Goal: Obtain resource: Download file/media

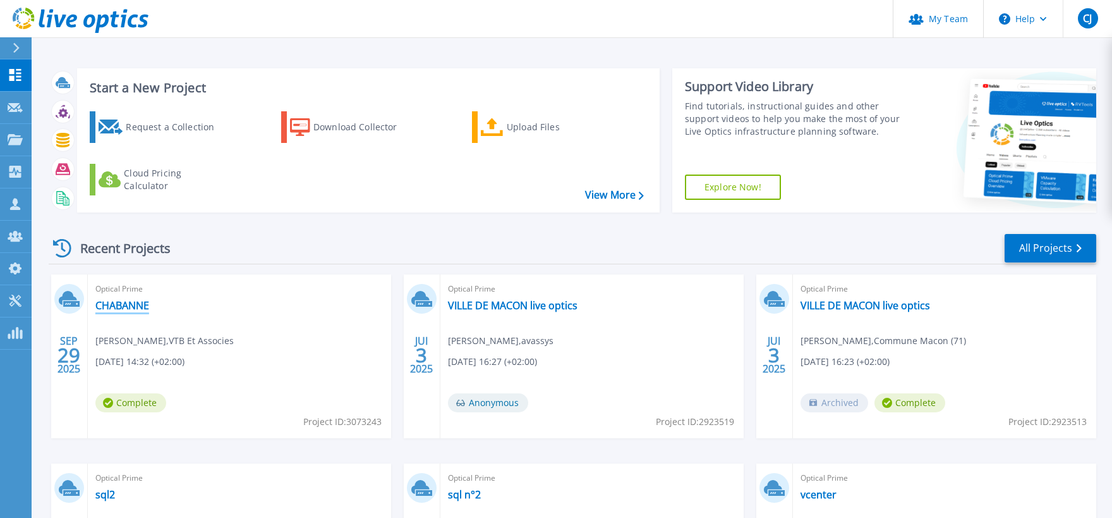
click at [136, 303] on link "CHABANNE" at bounding box center [122, 305] width 54 height 13
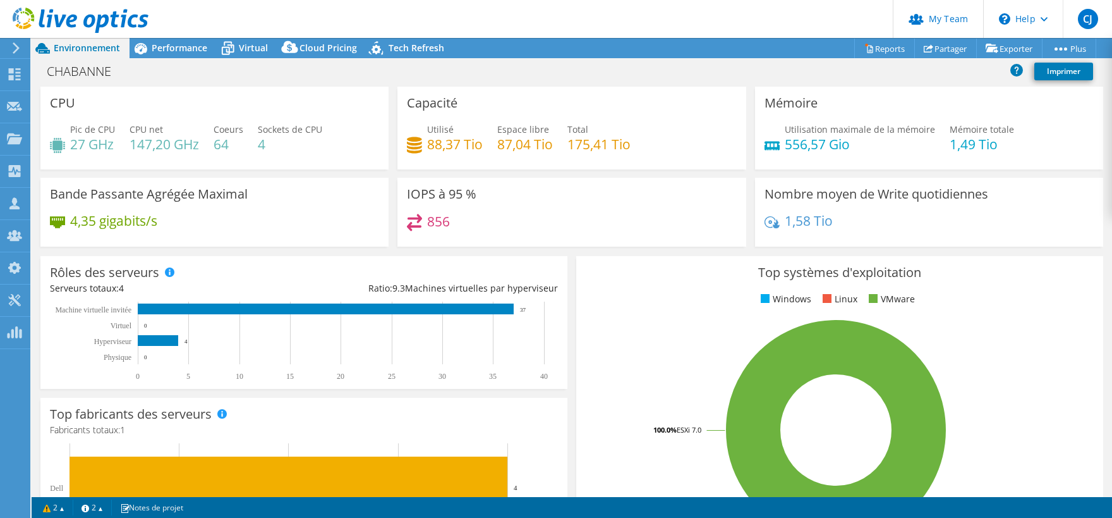
select select "USD"
click at [179, 49] on span "Performance" at bounding box center [180, 48] width 56 height 12
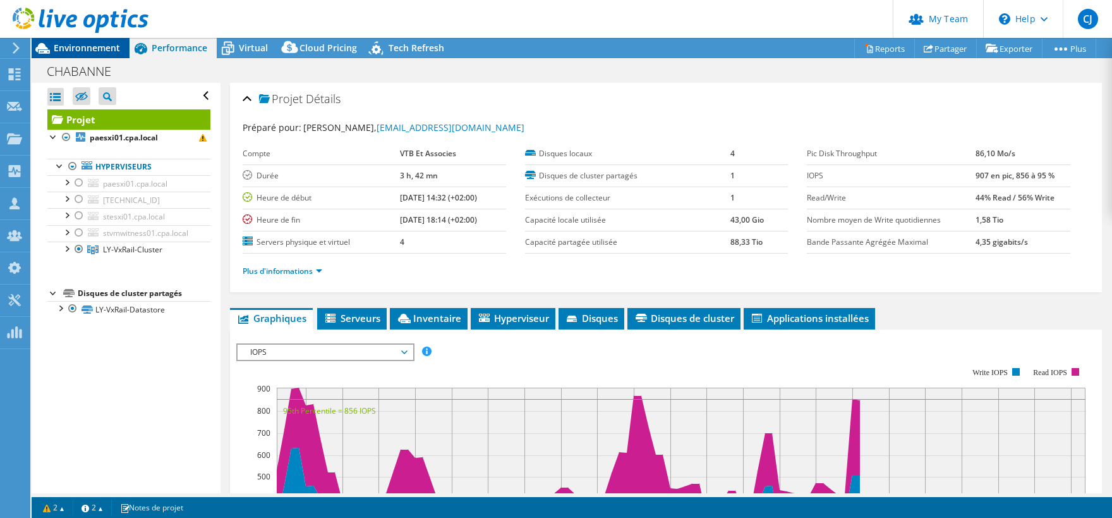
click at [105, 50] on span "Environnement" at bounding box center [87, 48] width 66 height 12
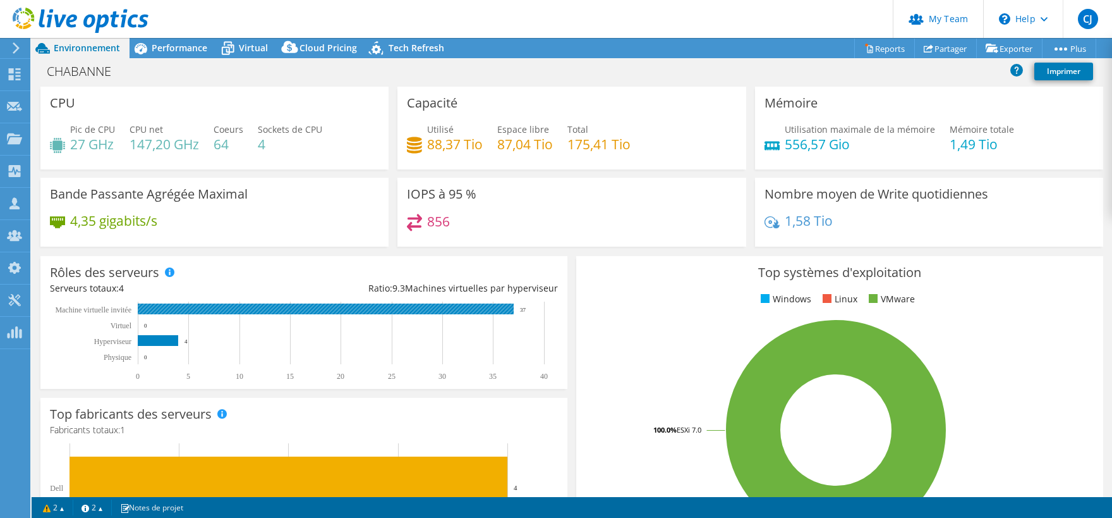
click at [239, 307] on rect at bounding box center [326, 308] width 376 height 11
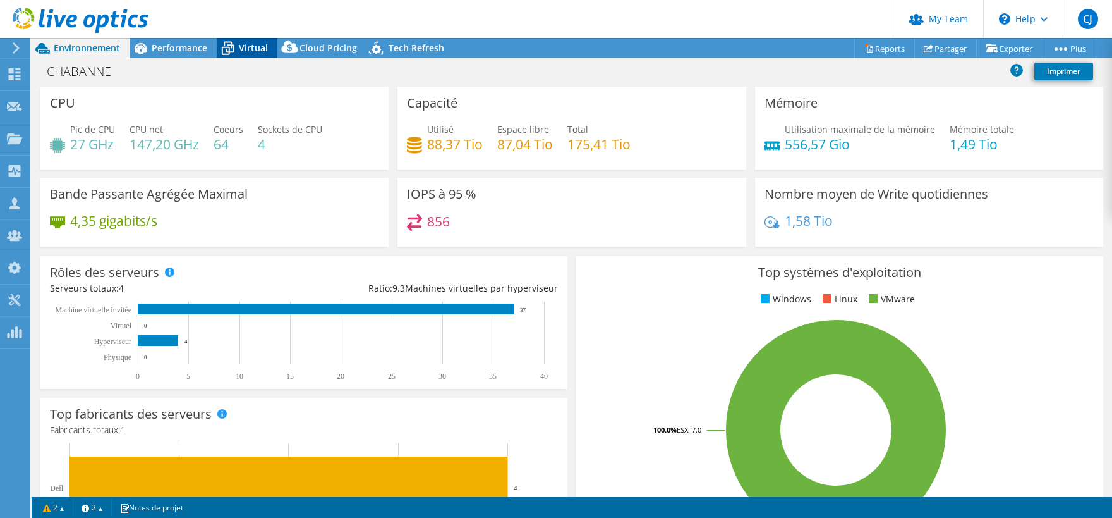
click at [261, 53] on span "Virtual" at bounding box center [253, 48] width 29 height 12
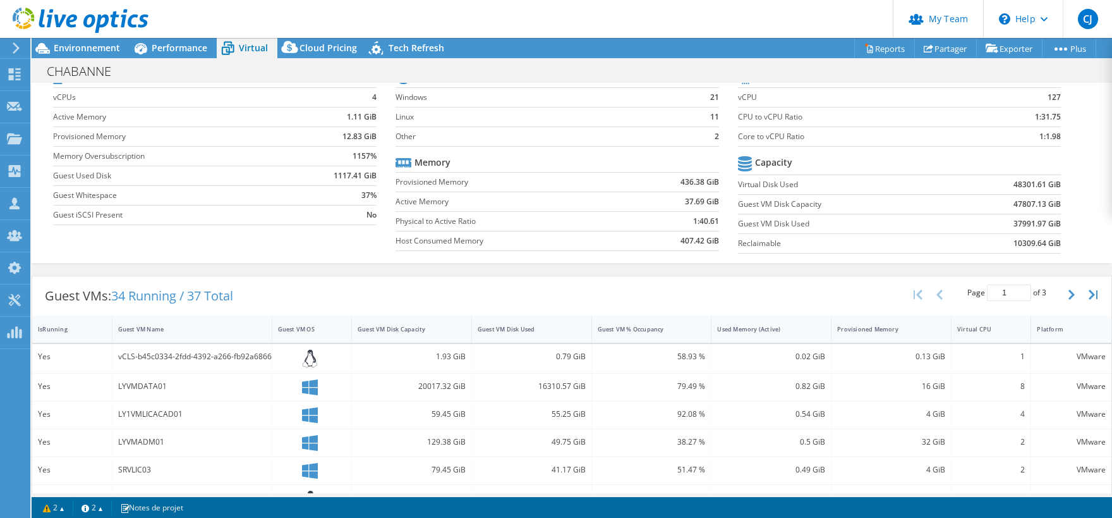
scroll to position [188, 0]
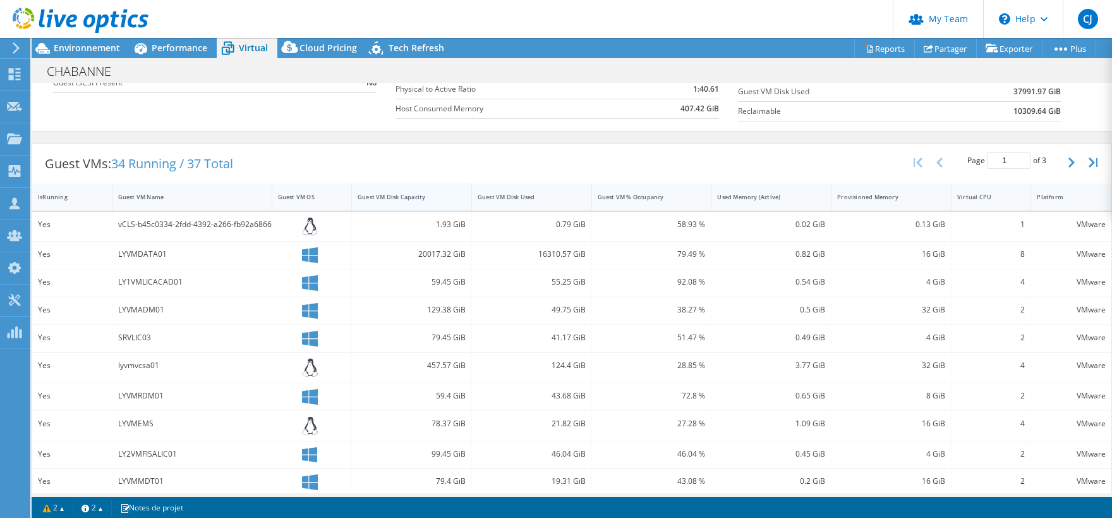
click at [408, 195] on div "Guest VM Disk Capacity" at bounding box center [404, 197] width 93 height 8
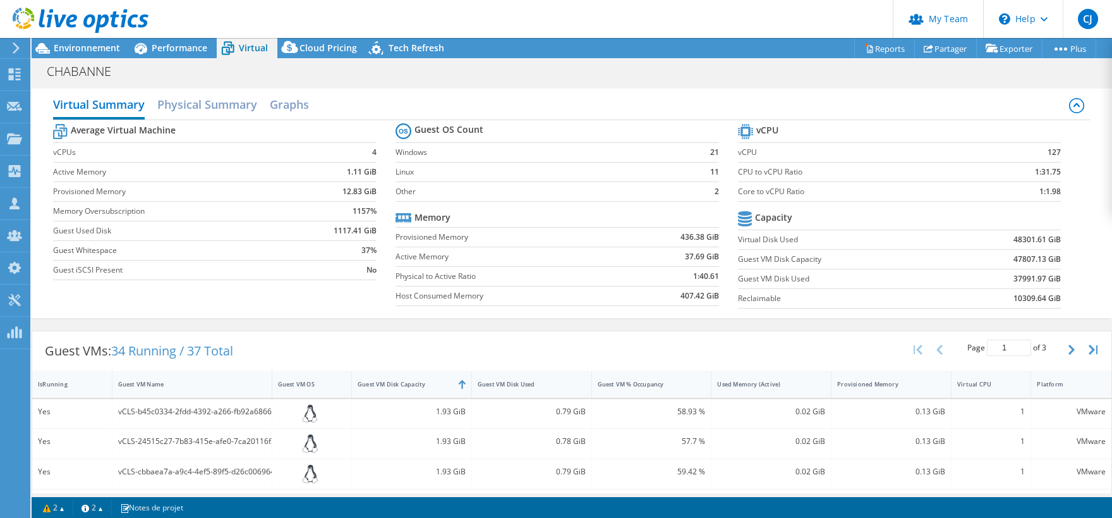
scroll to position [0, 0]
click at [966, 76] on div "CHABANNE Imprimer" at bounding box center [572, 70] width 1081 height 23
click at [214, 104] on h2 "Physical Summary" at bounding box center [207, 106] width 100 height 28
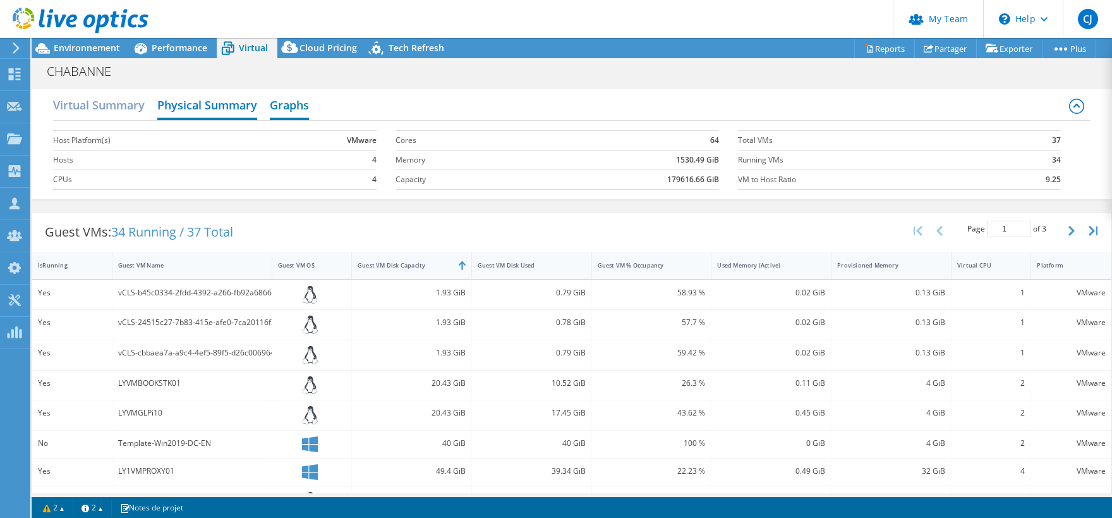
click at [292, 110] on h2 "Graphs" at bounding box center [289, 106] width 39 height 28
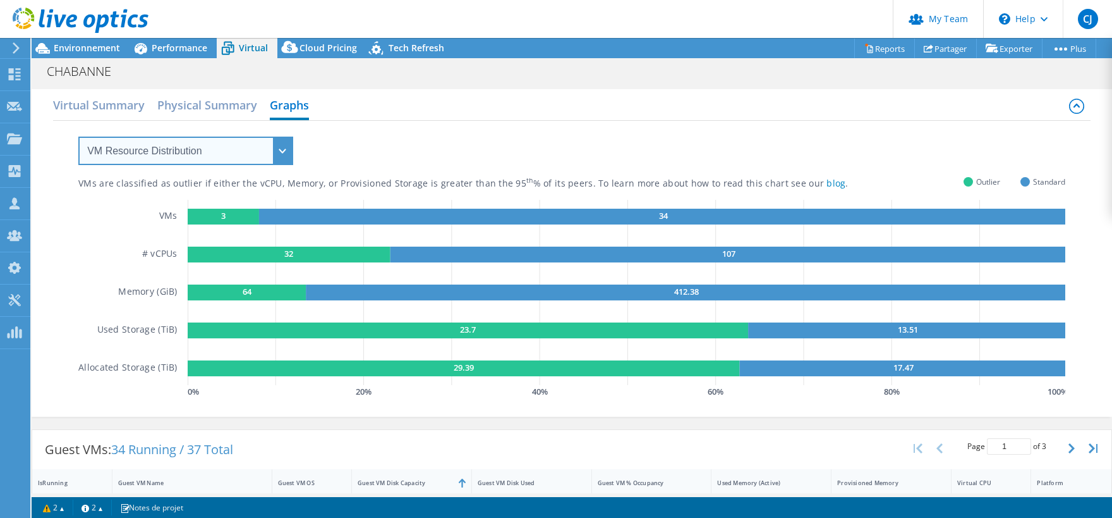
click at [78, 137] on select "VM Resource Distribution Provisioning Contrast Over Provisioning" at bounding box center [185, 151] width 215 height 28
select select "Over Provisioning"
click option "Over Provisioning" at bounding box center [0, 0] width 0 height 0
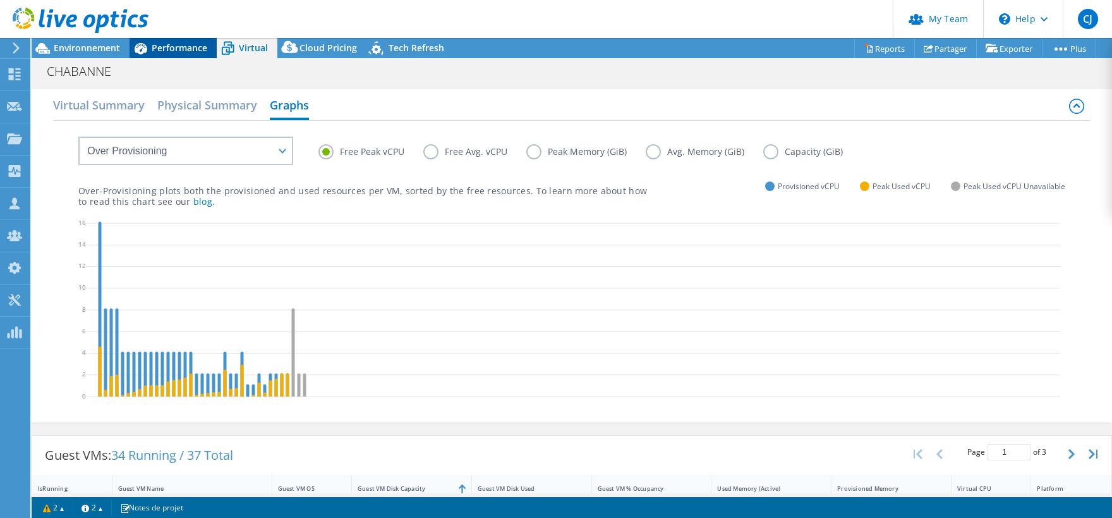
click at [180, 51] on span "Performance" at bounding box center [180, 48] width 56 height 12
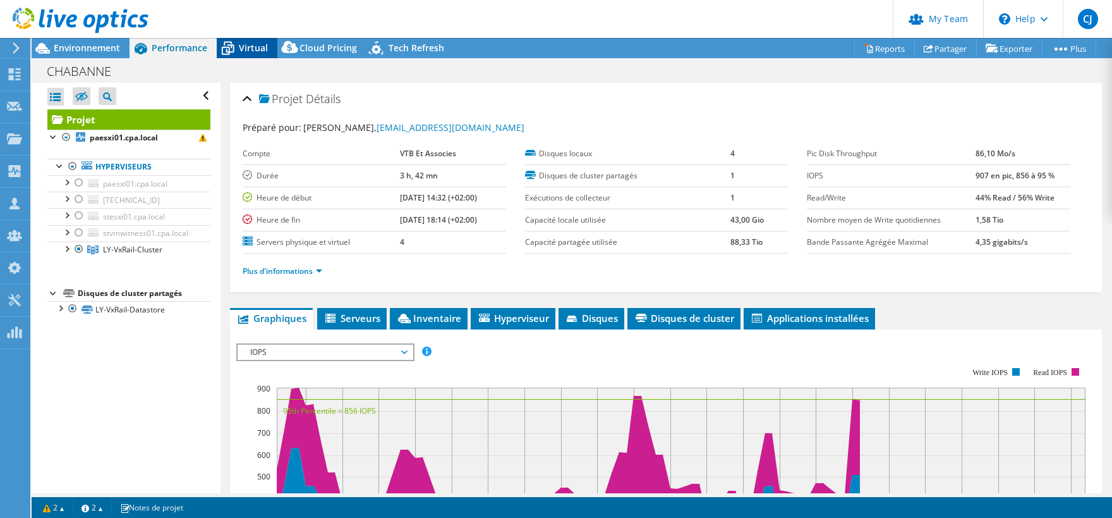
click at [236, 40] on icon at bounding box center [228, 48] width 22 height 22
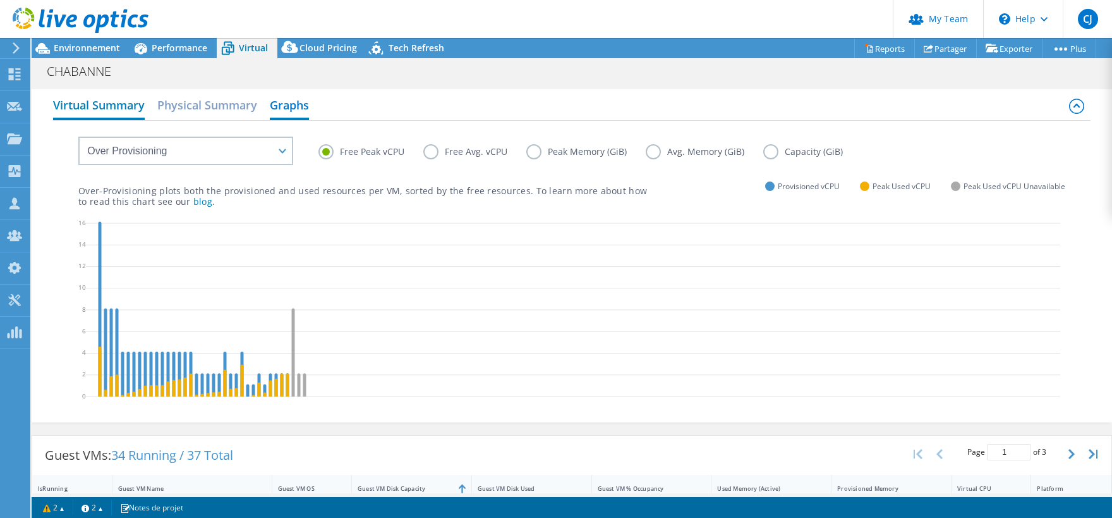
click at [112, 105] on h2 "Virtual Summary" at bounding box center [99, 106] width 92 height 28
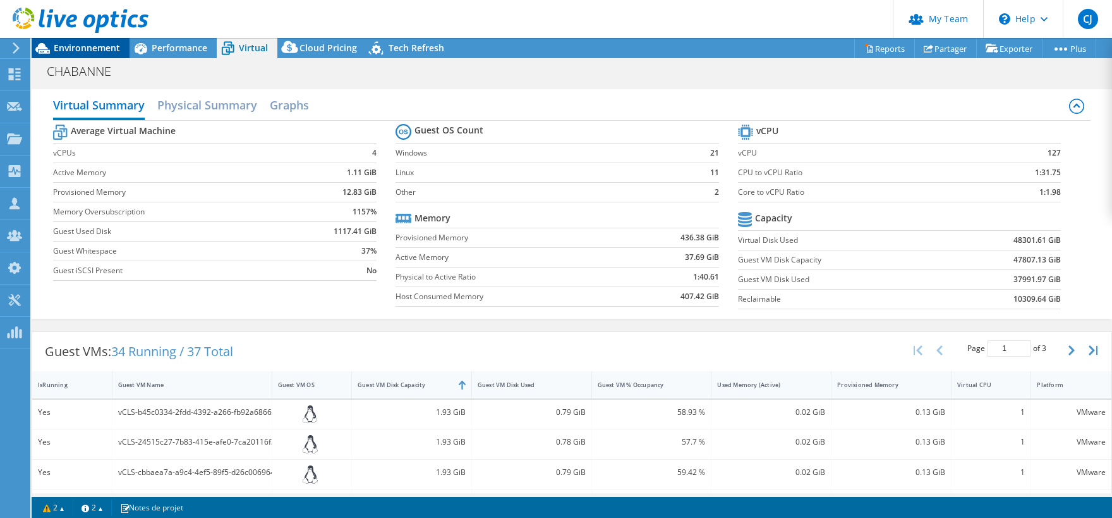
click at [114, 52] on span "Environnement" at bounding box center [87, 48] width 66 height 12
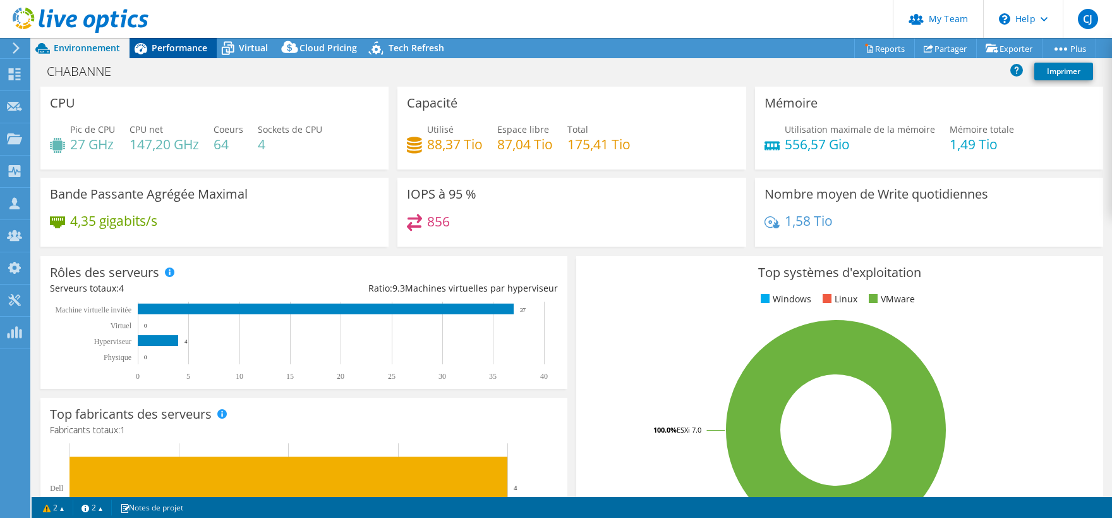
click at [157, 52] on span "Performance" at bounding box center [180, 48] width 56 height 12
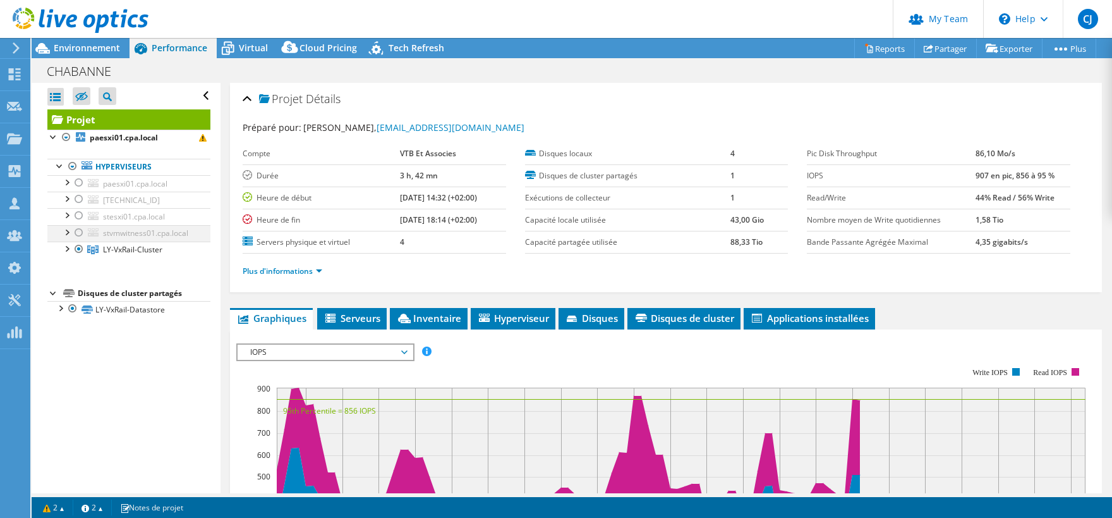
click at [75, 233] on div at bounding box center [79, 232] width 13 height 15
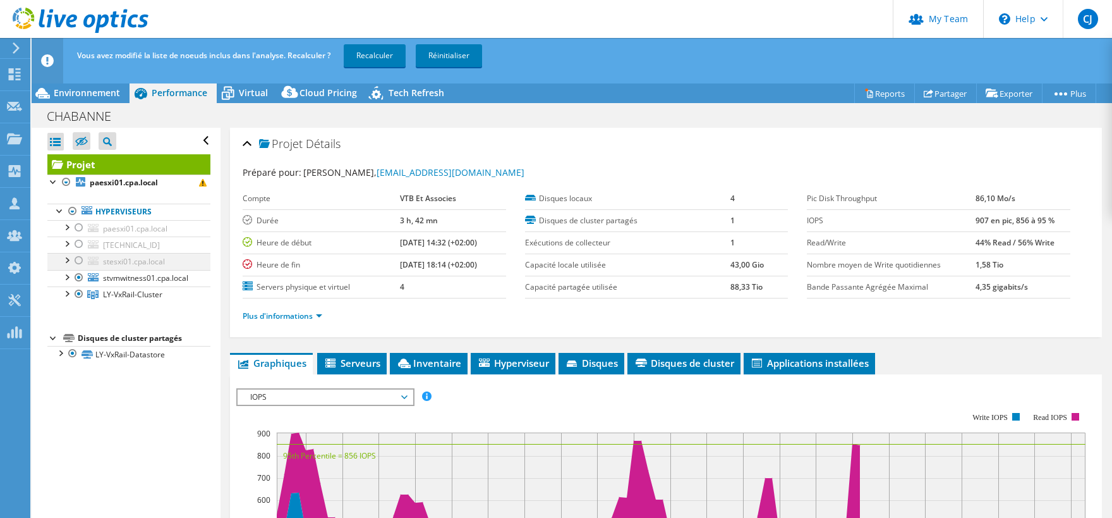
click at [75, 262] on div at bounding box center [79, 260] width 13 height 15
click at [77, 279] on div at bounding box center [79, 277] width 13 height 15
click at [77, 289] on div at bounding box center [79, 293] width 13 height 15
click at [456, 54] on link "Réinitialiser" at bounding box center [449, 55] width 66 height 23
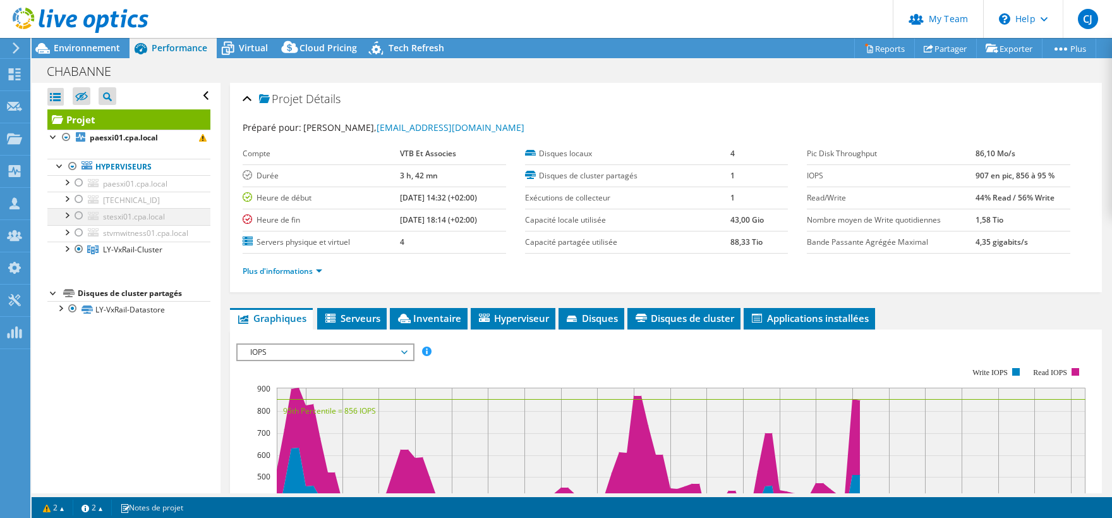
click at [80, 214] on div at bounding box center [79, 215] width 13 height 15
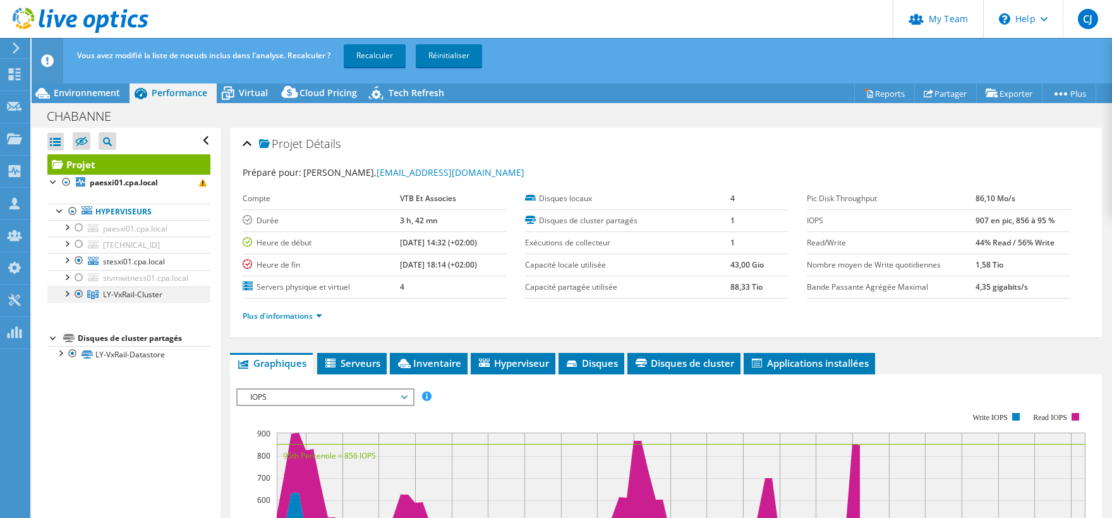
click at [75, 294] on div at bounding box center [79, 293] width 13 height 15
click at [368, 54] on link "Recalculer" at bounding box center [375, 55] width 62 height 23
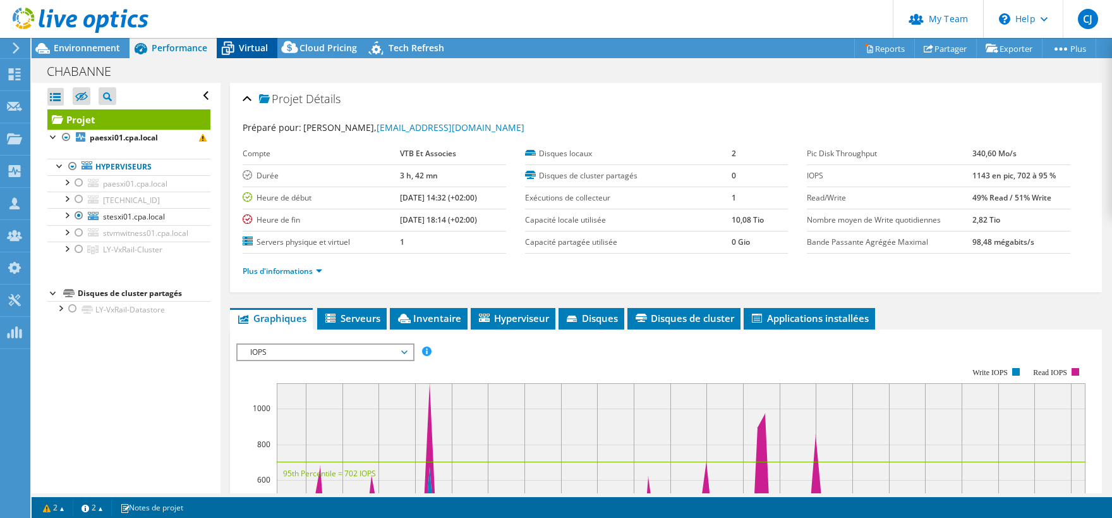
click at [244, 48] on span "Virtual" at bounding box center [253, 48] width 29 height 12
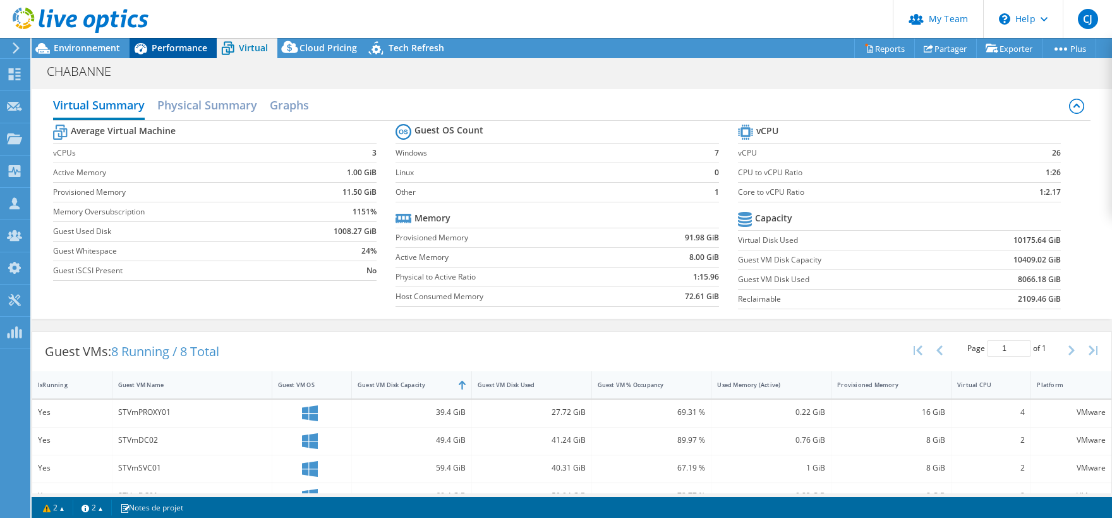
click at [179, 54] on div "Performance" at bounding box center [173, 48] width 87 height 20
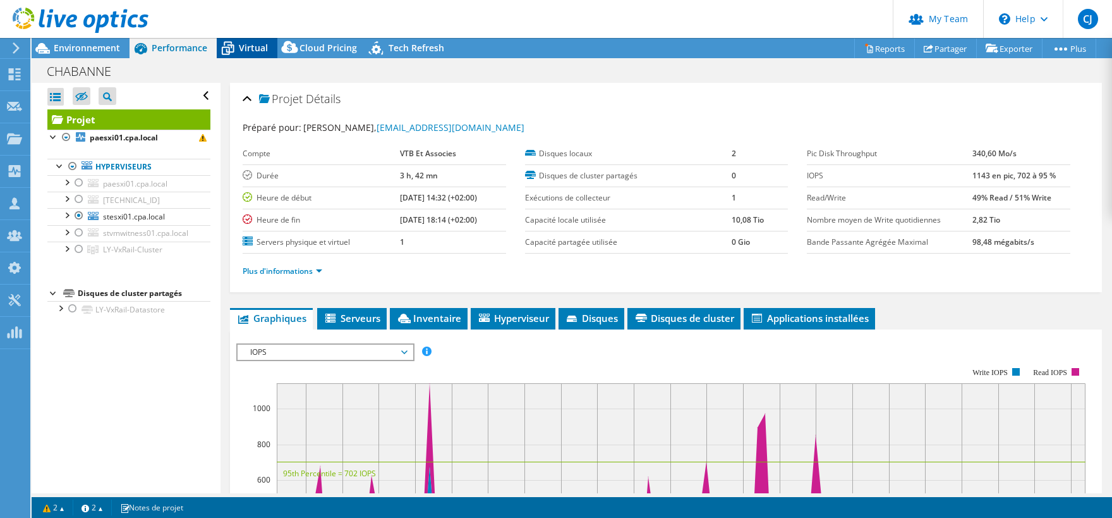
click at [238, 44] on icon at bounding box center [228, 48] width 22 height 22
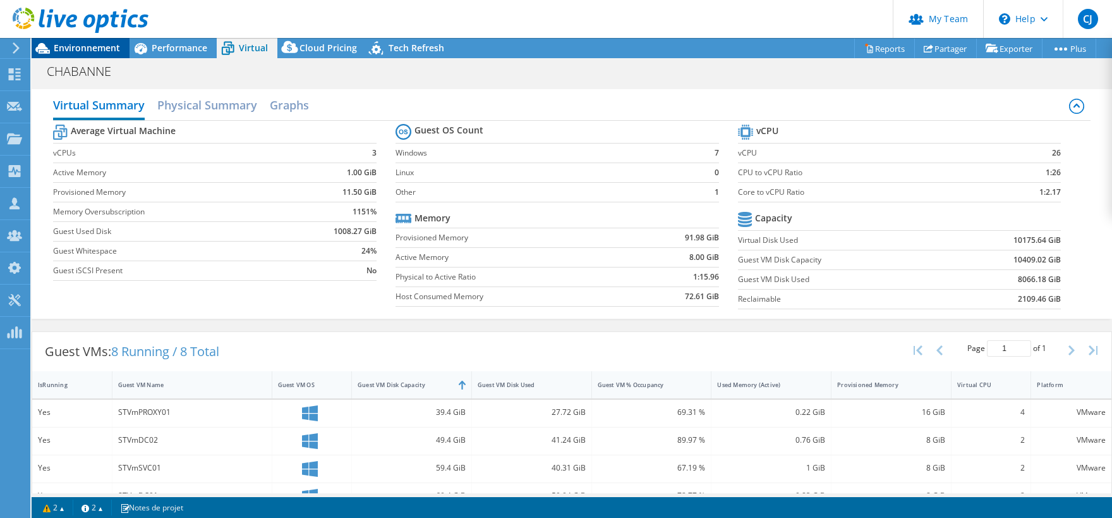
click at [73, 47] on span "Environnement" at bounding box center [87, 48] width 66 height 12
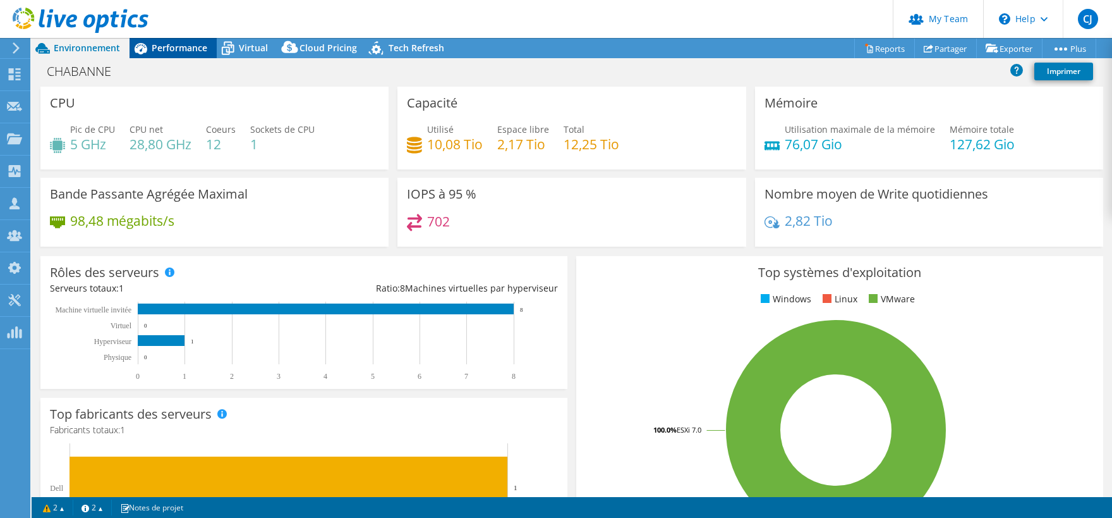
click at [186, 47] on span "Performance" at bounding box center [180, 48] width 56 height 12
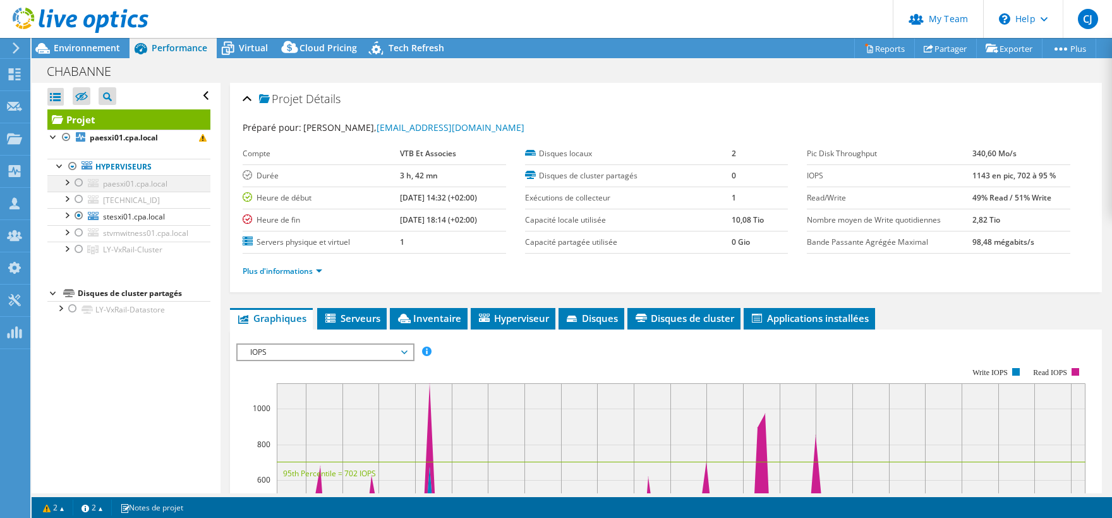
click at [77, 183] on div at bounding box center [79, 182] width 13 height 15
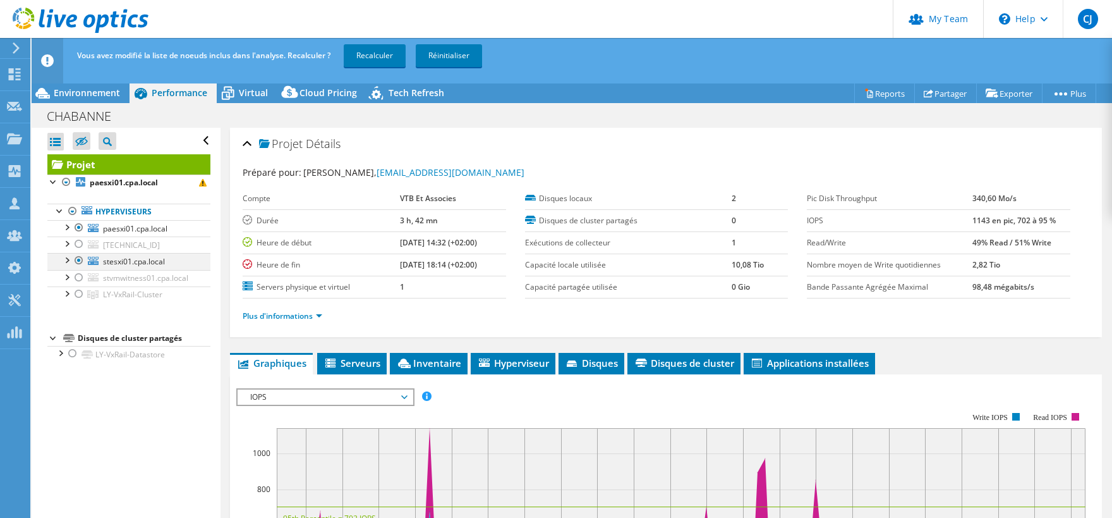
click at [78, 262] on div at bounding box center [79, 260] width 13 height 15
click at [360, 53] on link "Recalculer" at bounding box center [375, 55] width 62 height 23
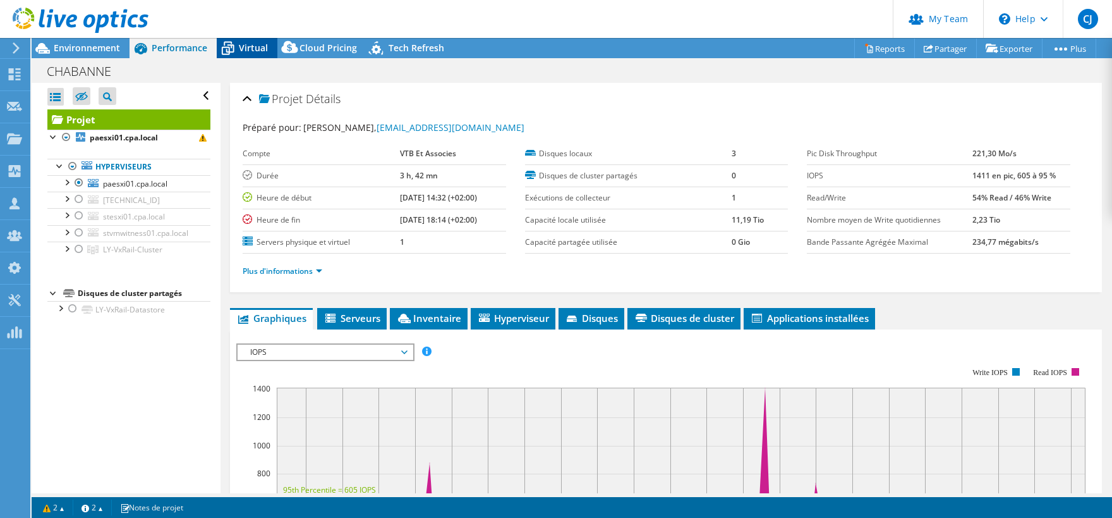
click at [246, 52] on span "Virtual" at bounding box center [253, 48] width 29 height 12
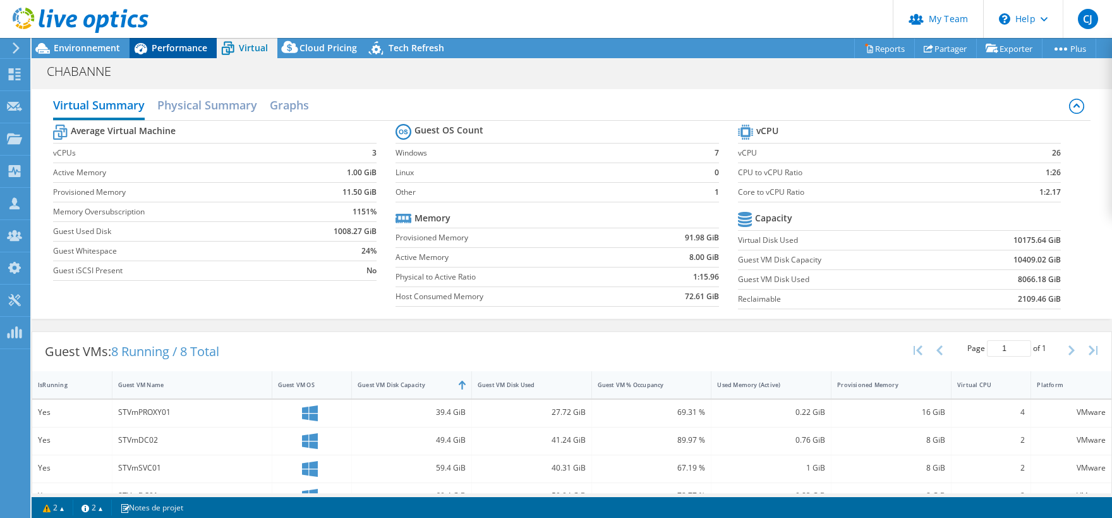
click at [184, 50] on span "Performance" at bounding box center [180, 48] width 56 height 12
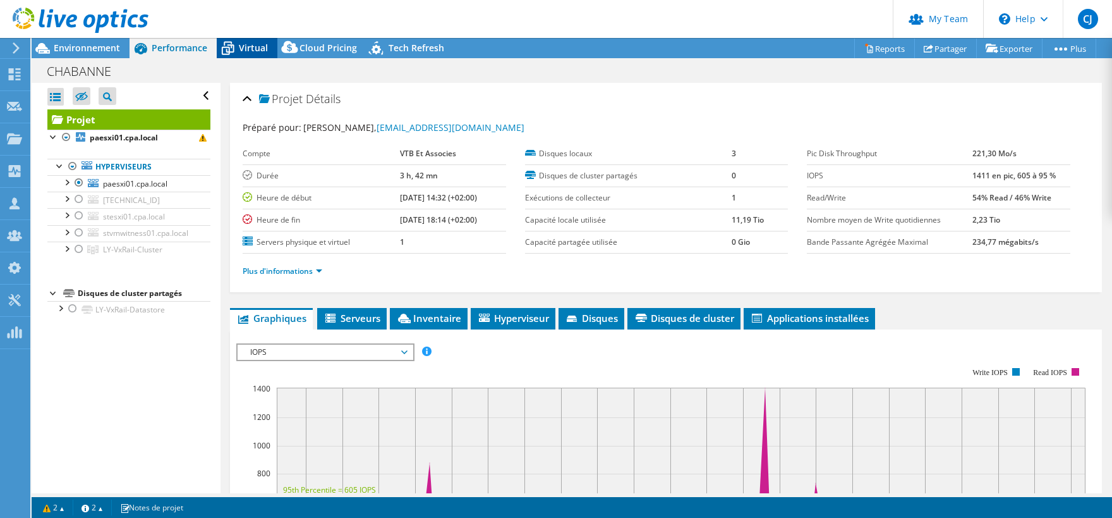
click at [257, 51] on span "Virtual" at bounding box center [253, 48] width 29 height 12
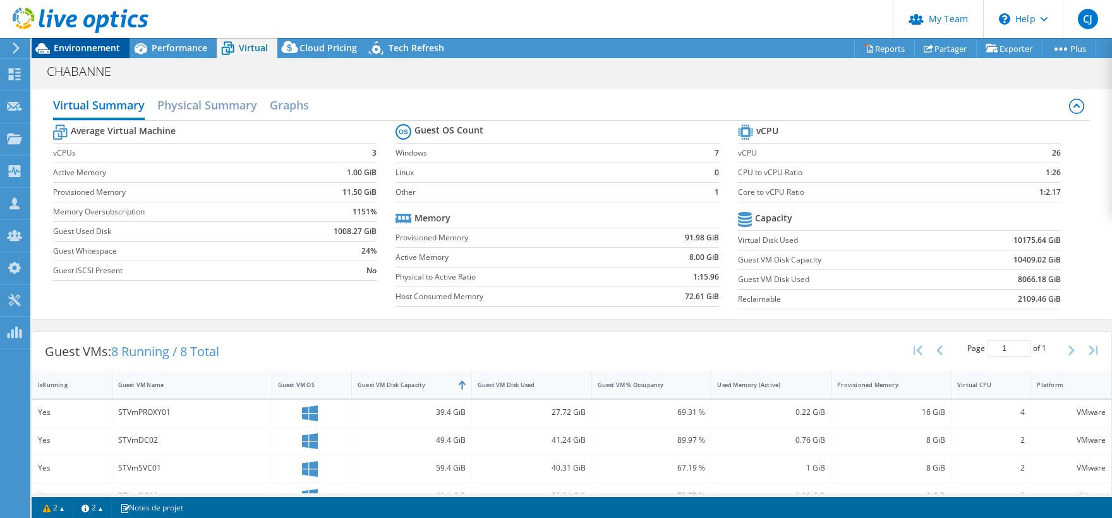
click at [87, 51] on span "Environnement" at bounding box center [87, 48] width 66 height 12
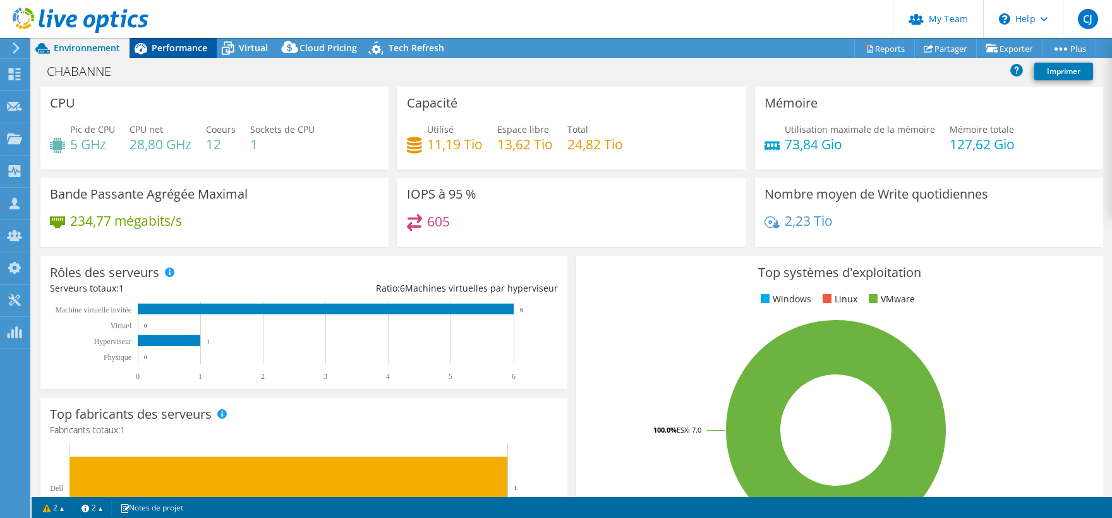
click at [176, 49] on span "Performance" at bounding box center [180, 48] width 56 height 12
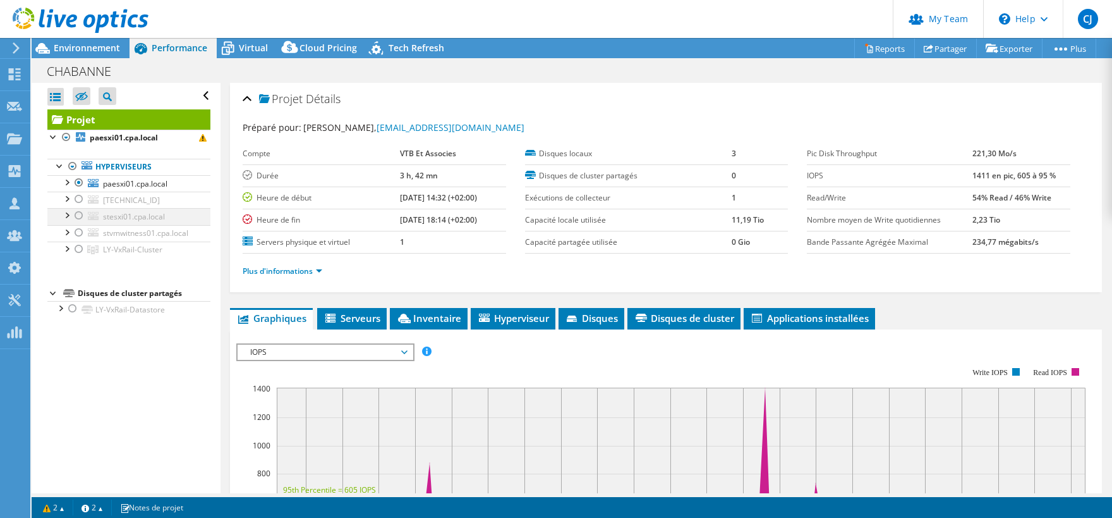
click at [80, 218] on div at bounding box center [79, 215] width 13 height 15
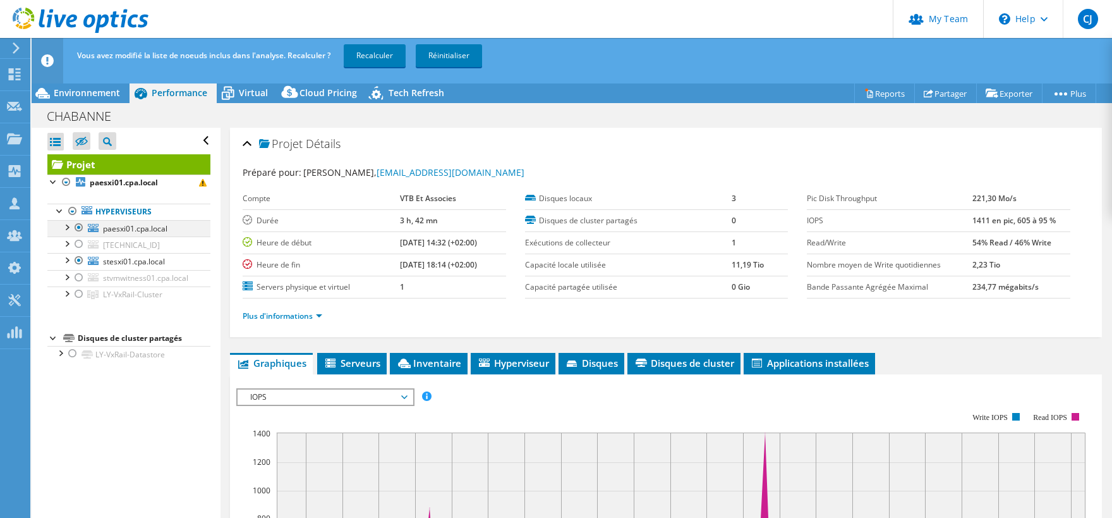
click at [78, 226] on div at bounding box center [79, 227] width 13 height 15
click at [379, 56] on link "Recalculer" at bounding box center [375, 55] width 62 height 23
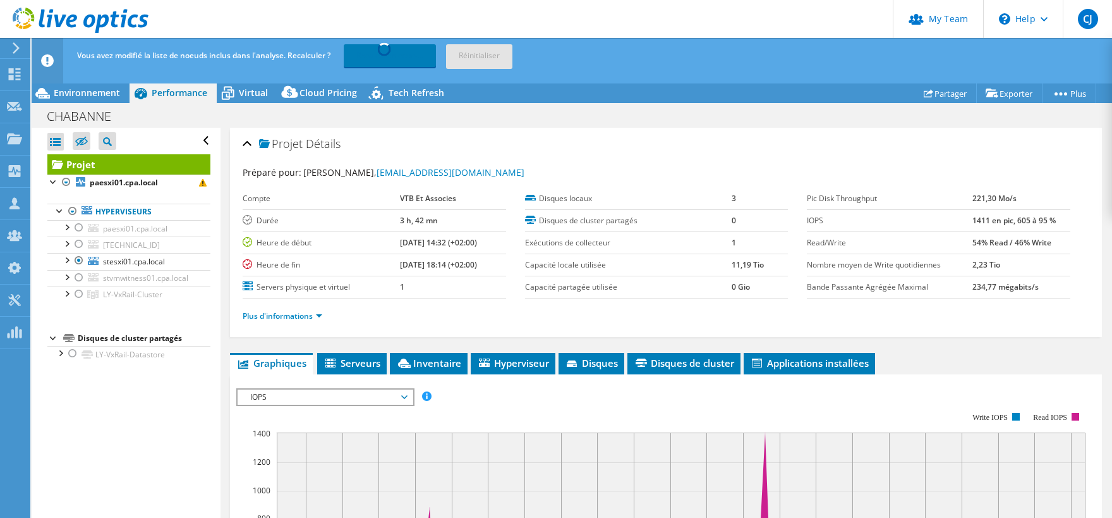
click at [379, 56] on link "Recalcul en cours..." at bounding box center [390, 55] width 92 height 23
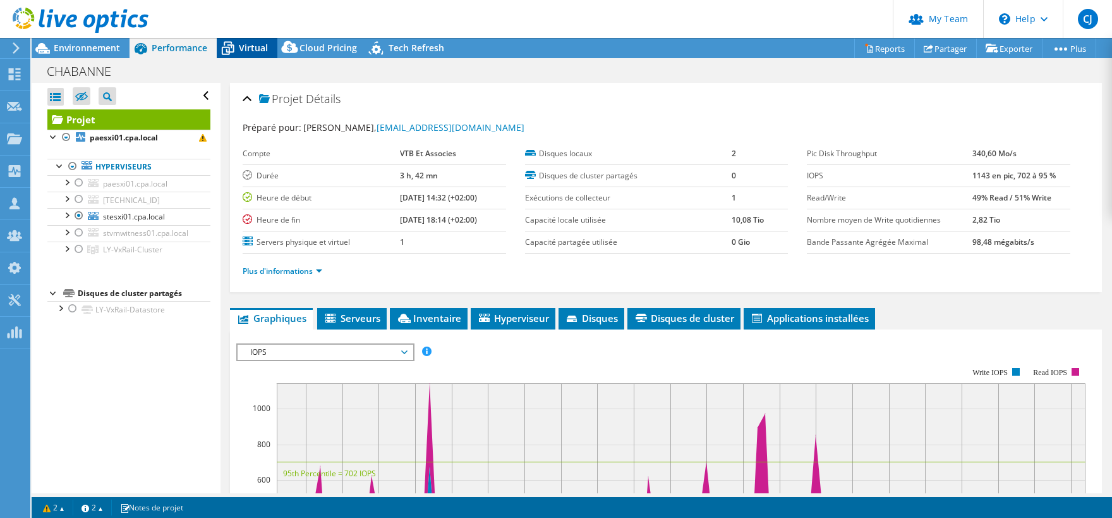
click at [247, 47] on span "Virtual" at bounding box center [253, 48] width 29 height 12
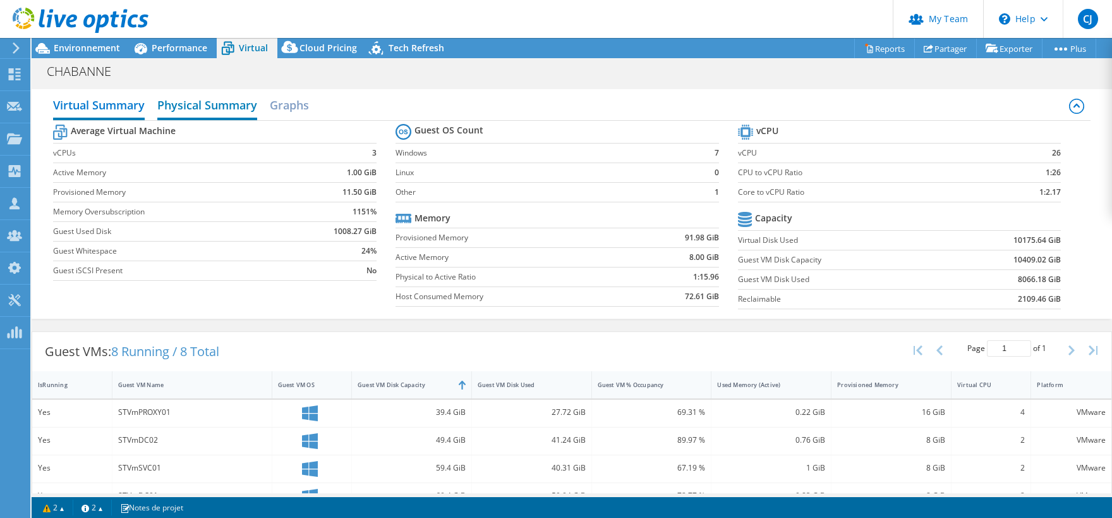
click at [233, 112] on h2 "Physical Summary" at bounding box center [207, 106] width 100 height 28
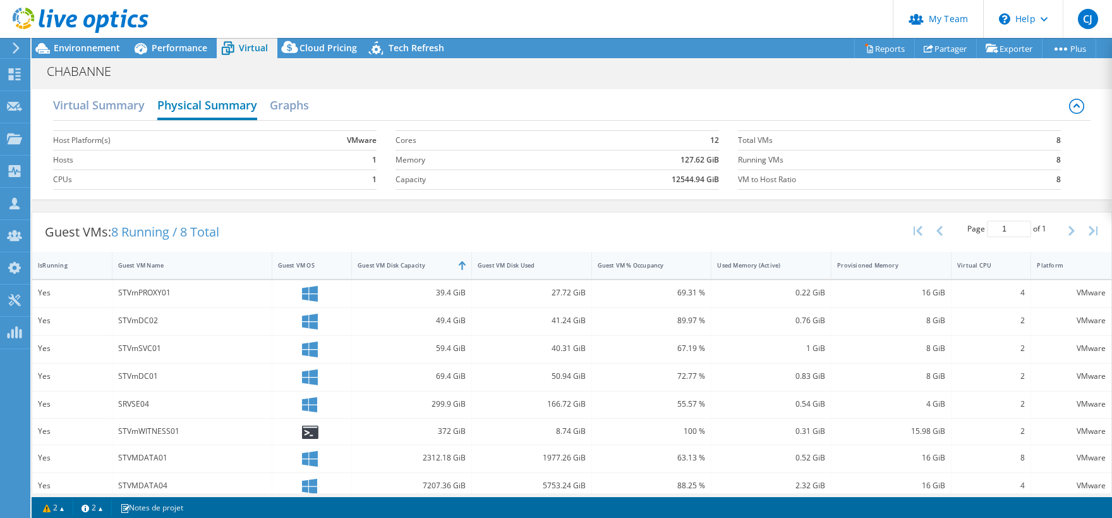
click at [224, 111] on h2 "Physical Summary" at bounding box center [207, 106] width 100 height 28
click at [124, 104] on h2 "Virtual Summary" at bounding box center [99, 106] width 92 height 28
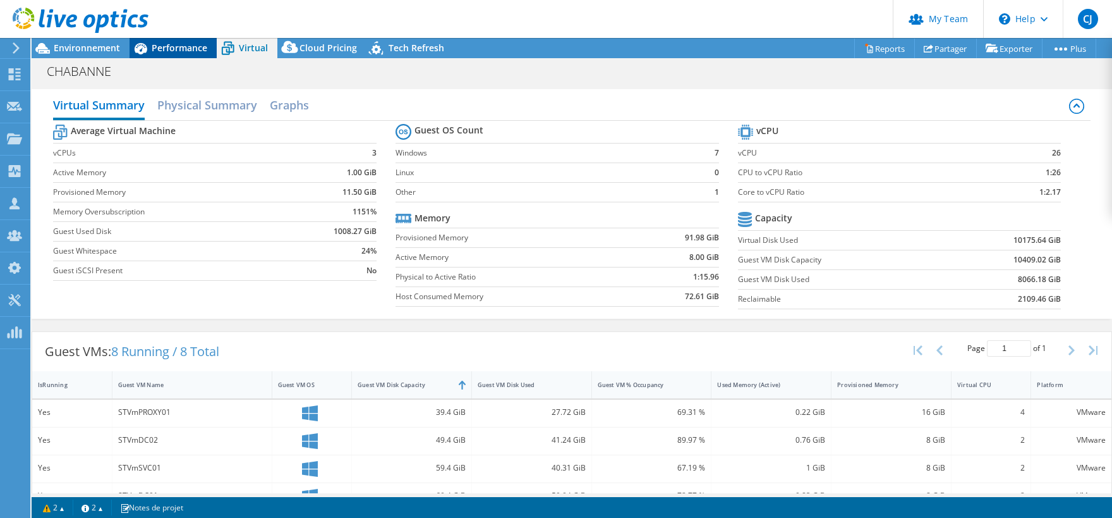
click at [170, 46] on span "Performance" at bounding box center [180, 48] width 56 height 12
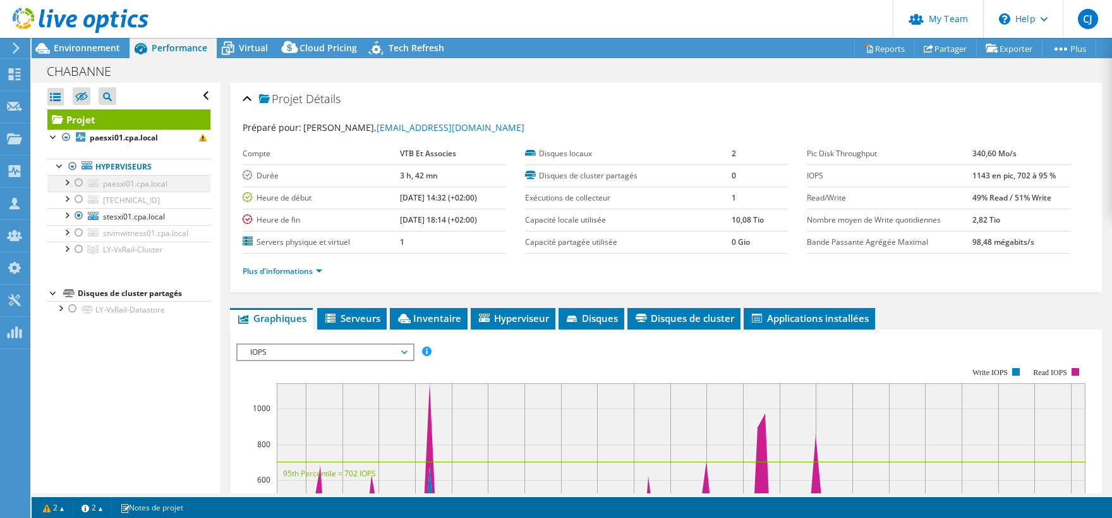
click at [80, 183] on div at bounding box center [79, 182] width 13 height 15
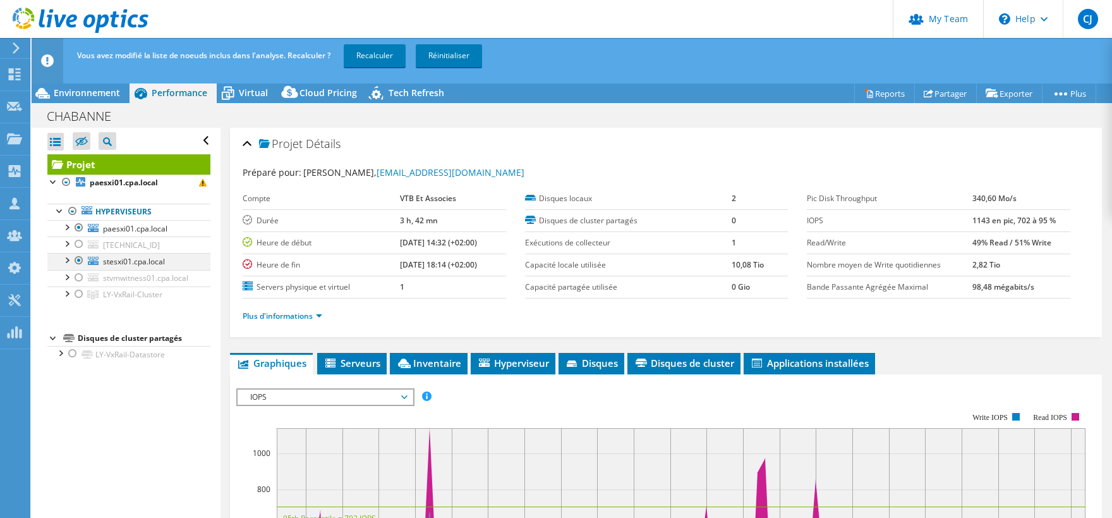
click at [78, 260] on div at bounding box center [79, 260] width 13 height 15
click at [370, 52] on link "Recalculer" at bounding box center [375, 55] width 62 height 23
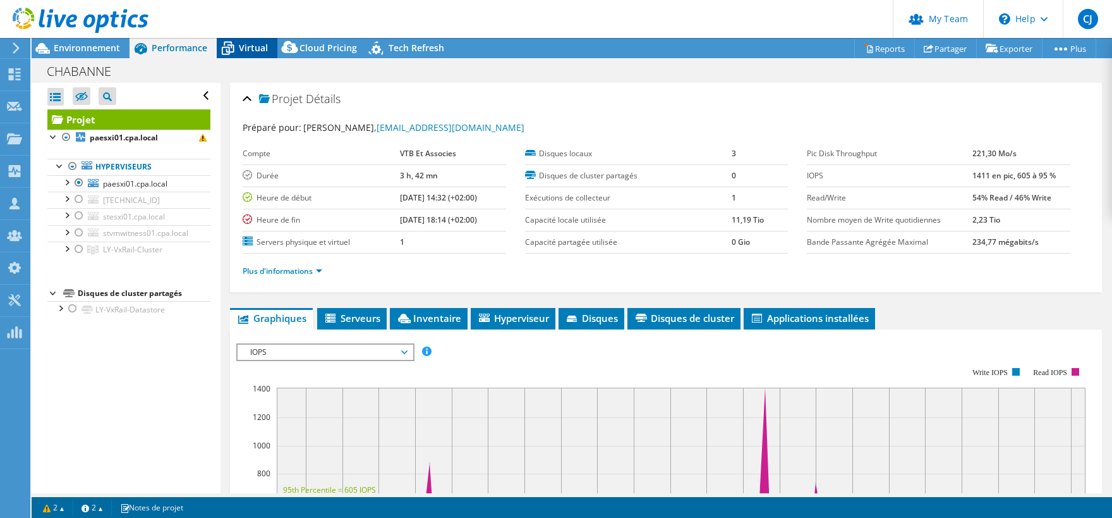
click at [248, 52] on span "Virtual" at bounding box center [253, 48] width 29 height 12
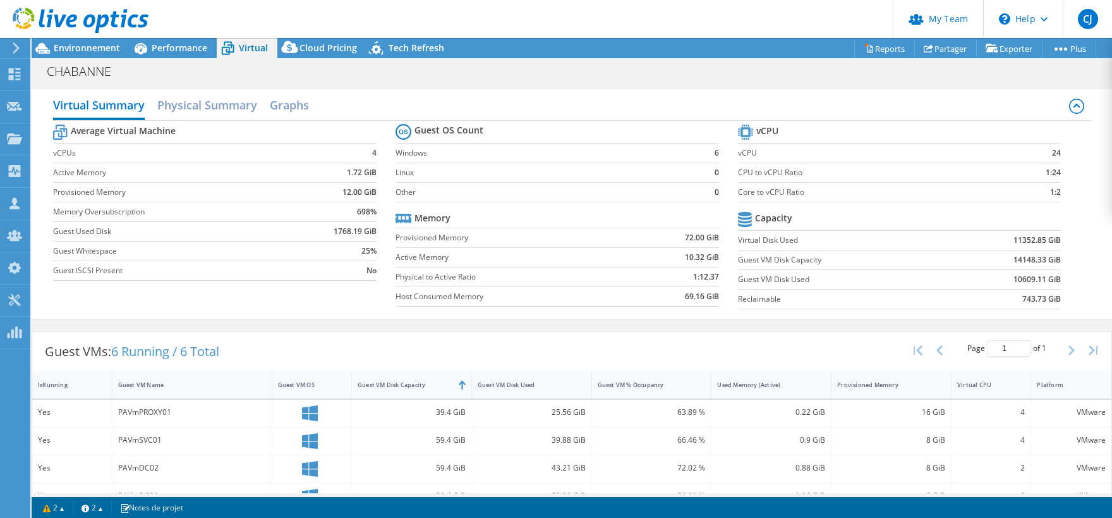
click at [94, 40] on div at bounding box center [74, 21] width 149 height 42
click at [79, 51] on span "Environnement" at bounding box center [87, 48] width 66 height 12
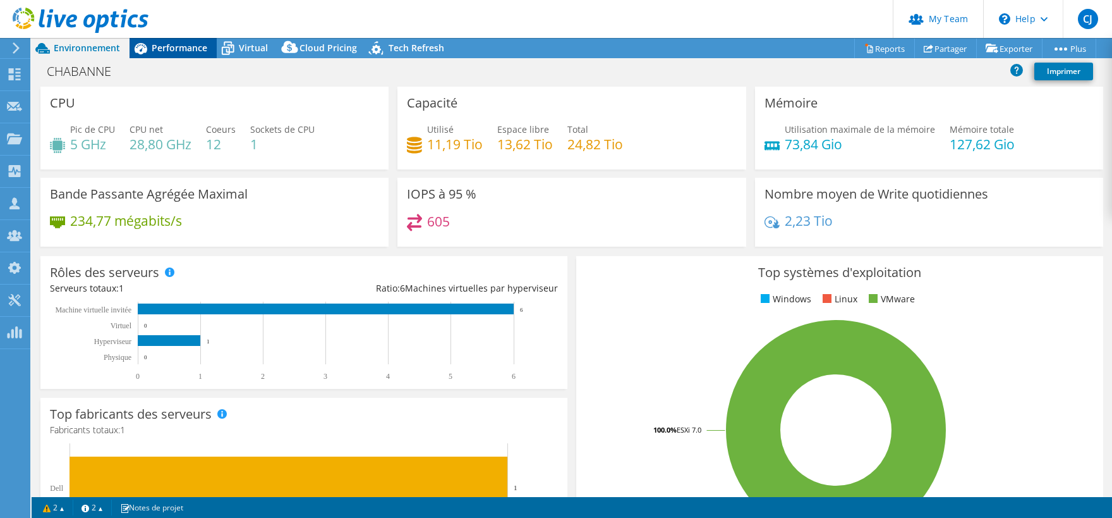
click at [160, 49] on span "Performance" at bounding box center [180, 48] width 56 height 12
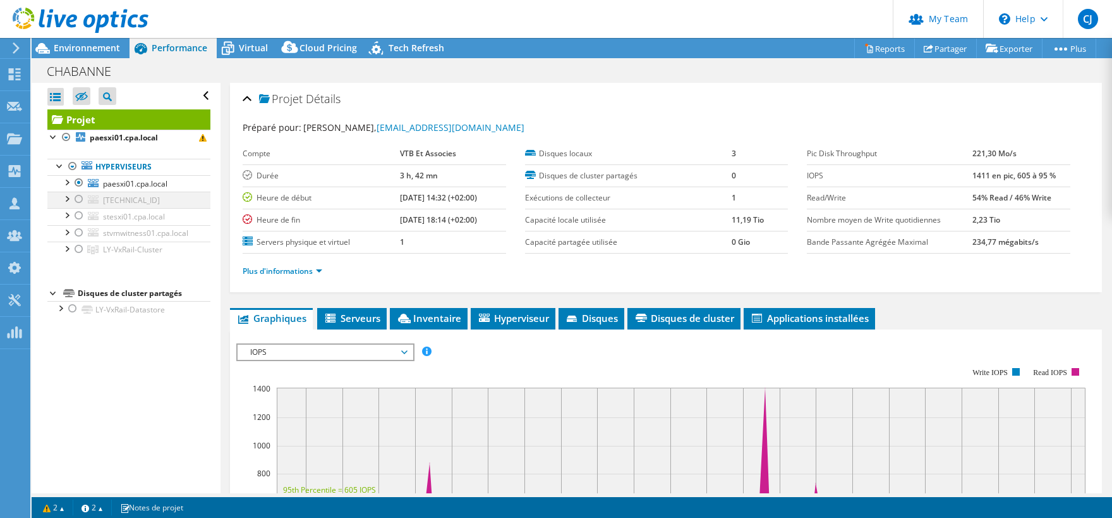
click at [77, 201] on div at bounding box center [79, 198] width 13 height 15
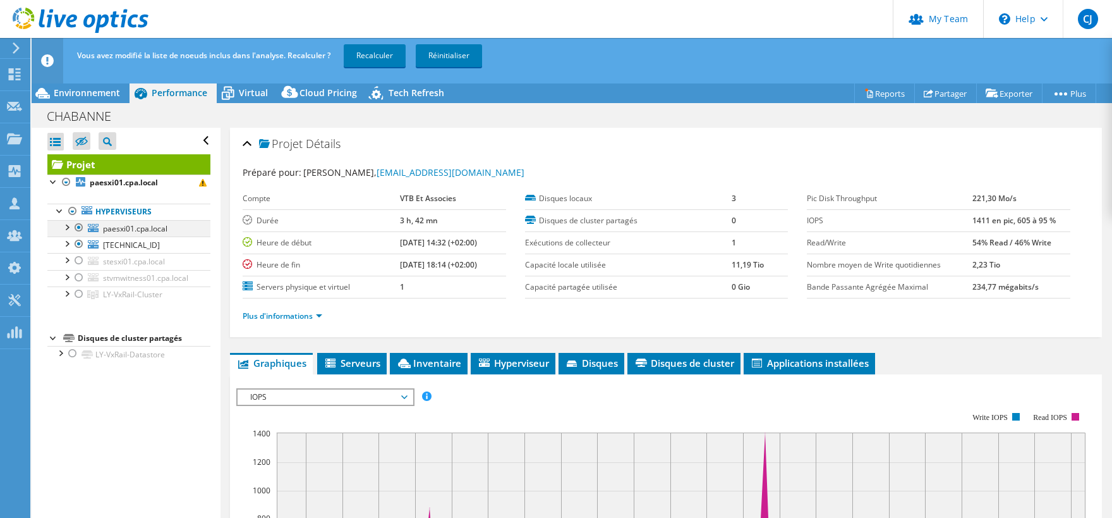
click at [78, 224] on div at bounding box center [79, 227] width 13 height 15
click at [384, 59] on link "Recalculer" at bounding box center [375, 55] width 62 height 23
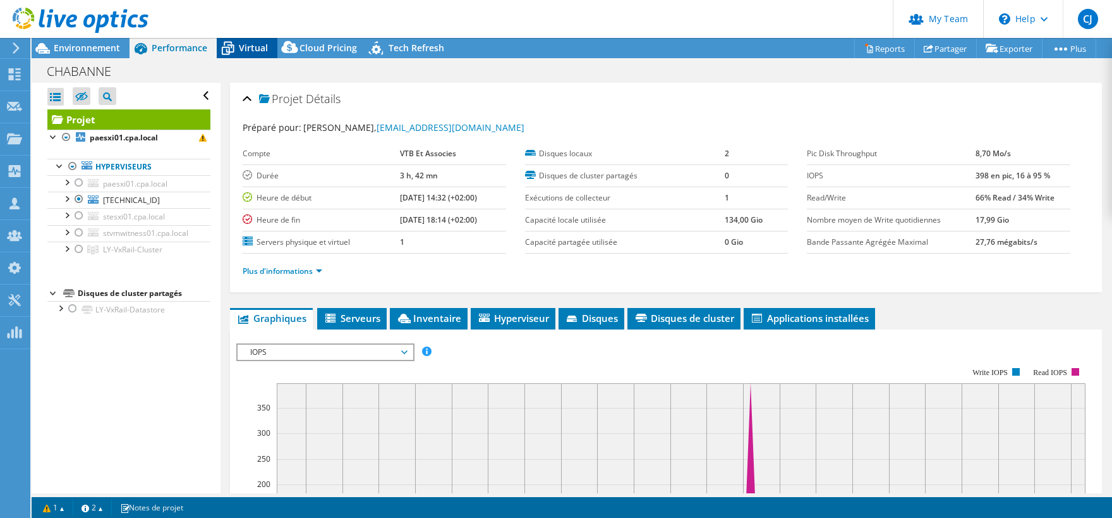
click at [243, 39] on div "Virtual" at bounding box center [247, 48] width 61 height 20
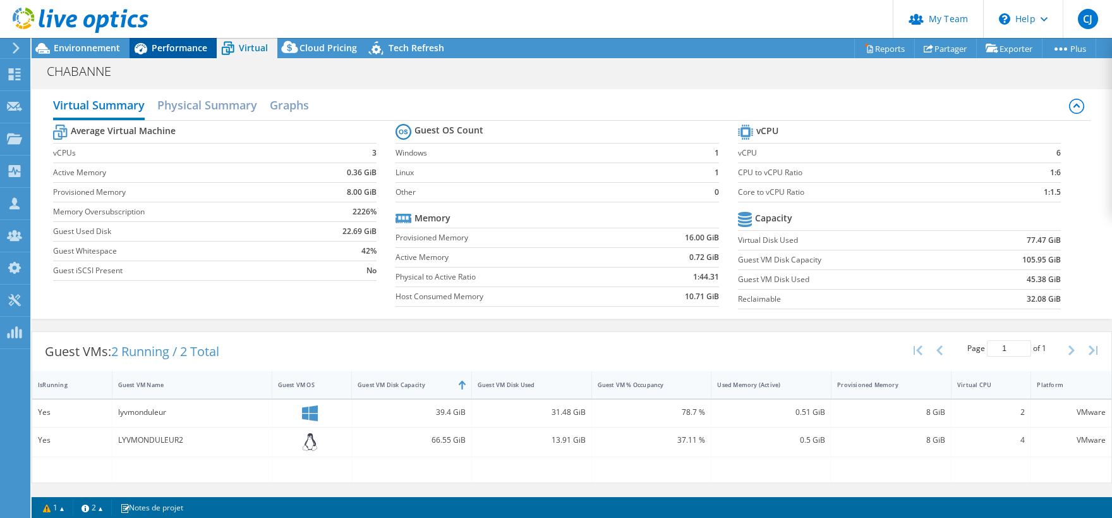
click at [161, 52] on span "Performance" at bounding box center [180, 48] width 56 height 12
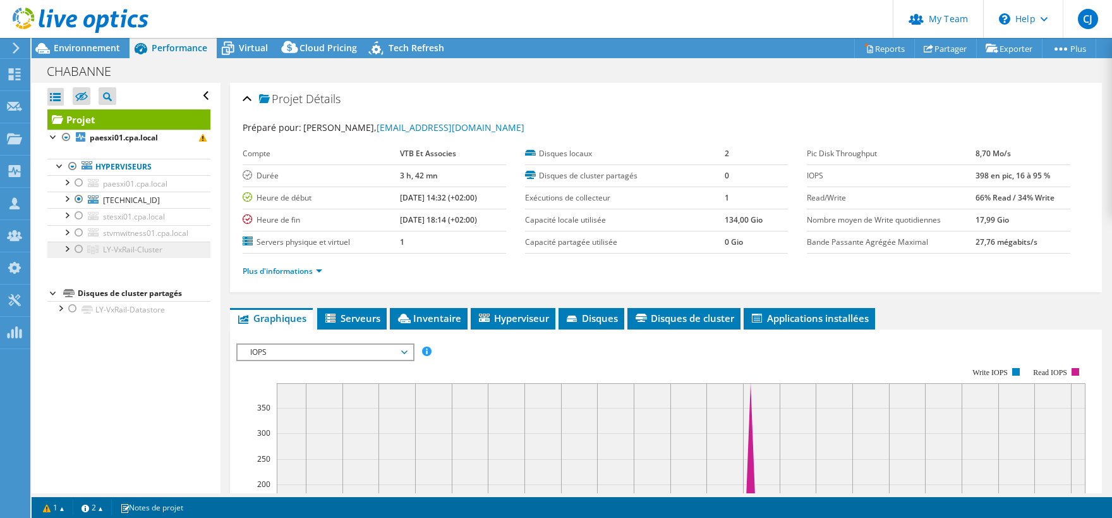
click at [90, 252] on icon at bounding box center [92, 249] width 11 height 9
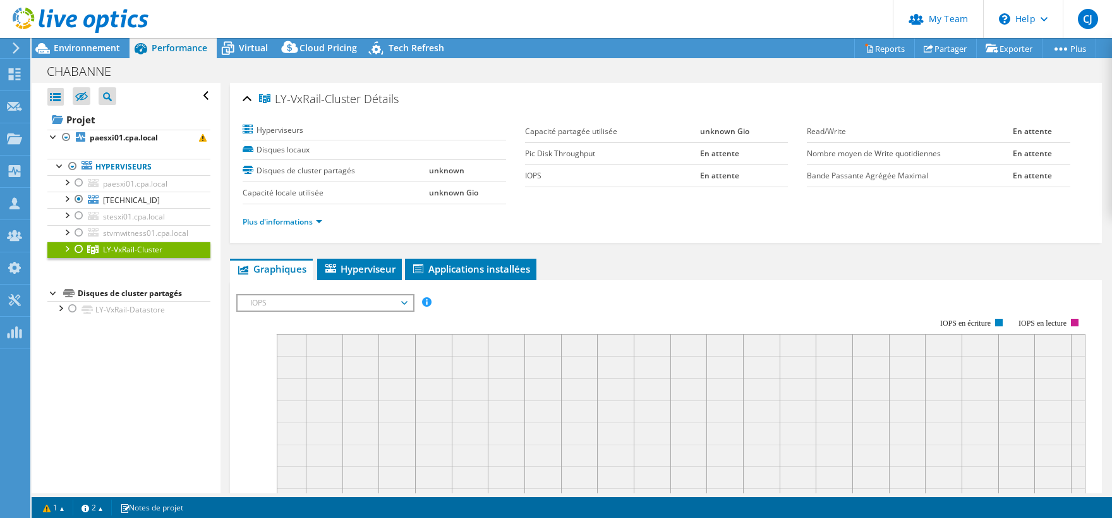
click at [78, 247] on div at bounding box center [79, 248] width 13 height 15
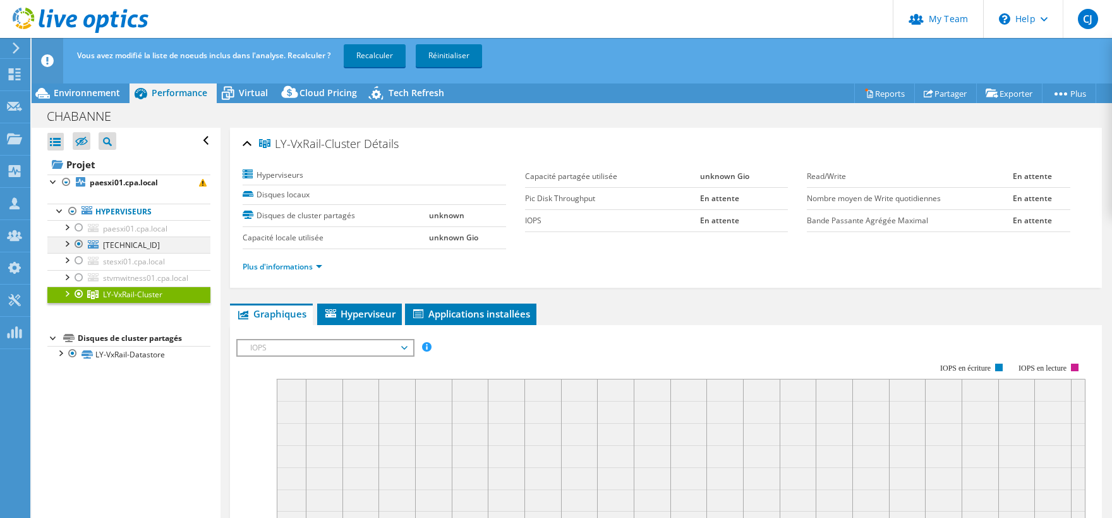
click at [80, 243] on div at bounding box center [79, 243] width 13 height 15
click at [363, 52] on link "Recalculer" at bounding box center [375, 55] width 62 height 23
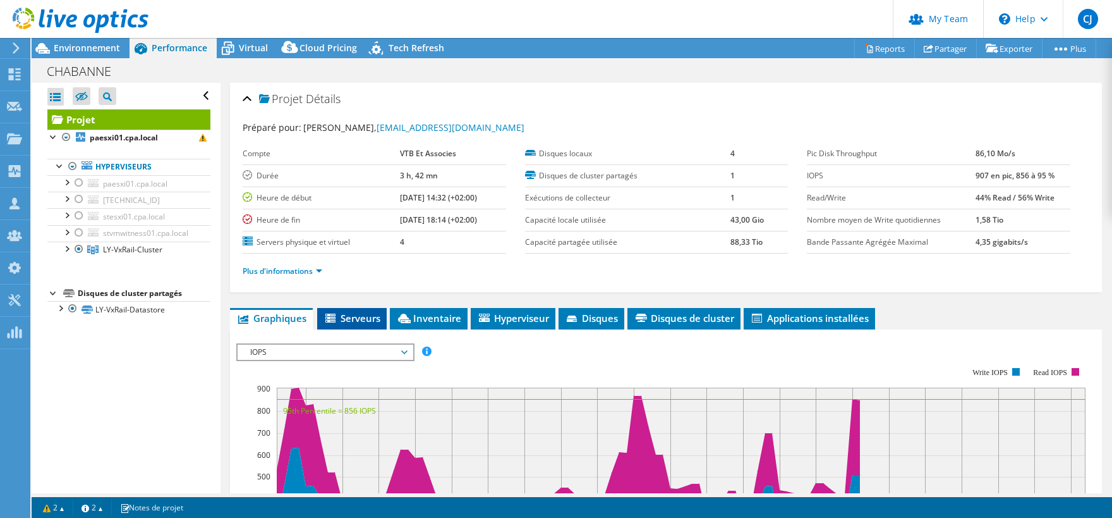
click at [344, 316] on span "Serveurs" at bounding box center [352, 318] width 57 height 13
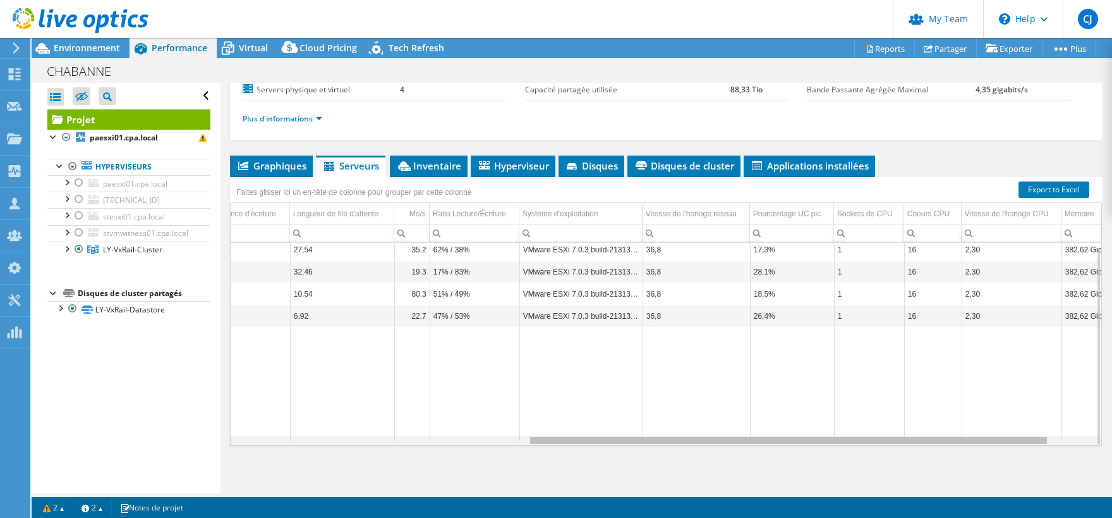
scroll to position [0, 589]
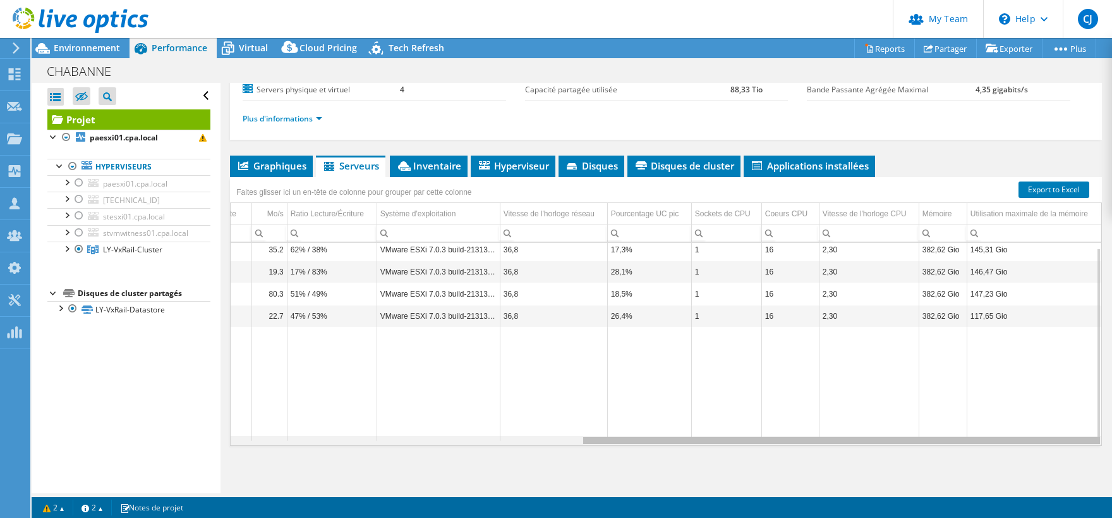
drag, startPoint x: 611, startPoint y: 441, endPoint x: 1040, endPoint y: 458, distance: 429.5
click at [1040, 458] on body "CJ Admin d'équipe de partenaire [PERSON_NAME] [PERSON_NAME][EMAIL_ADDRESS][DOMA…" at bounding box center [556, 259] width 1112 height 518
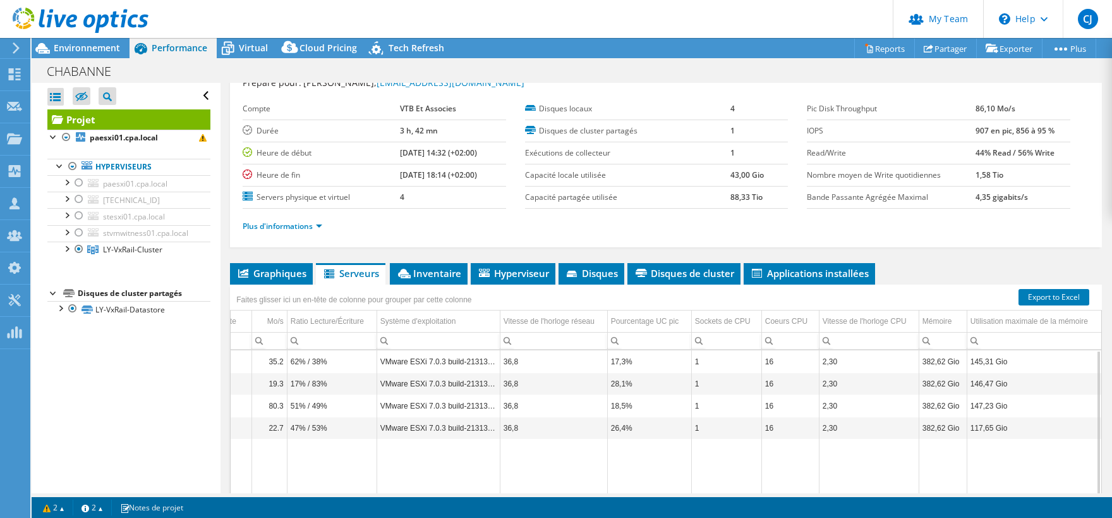
scroll to position [0, 0]
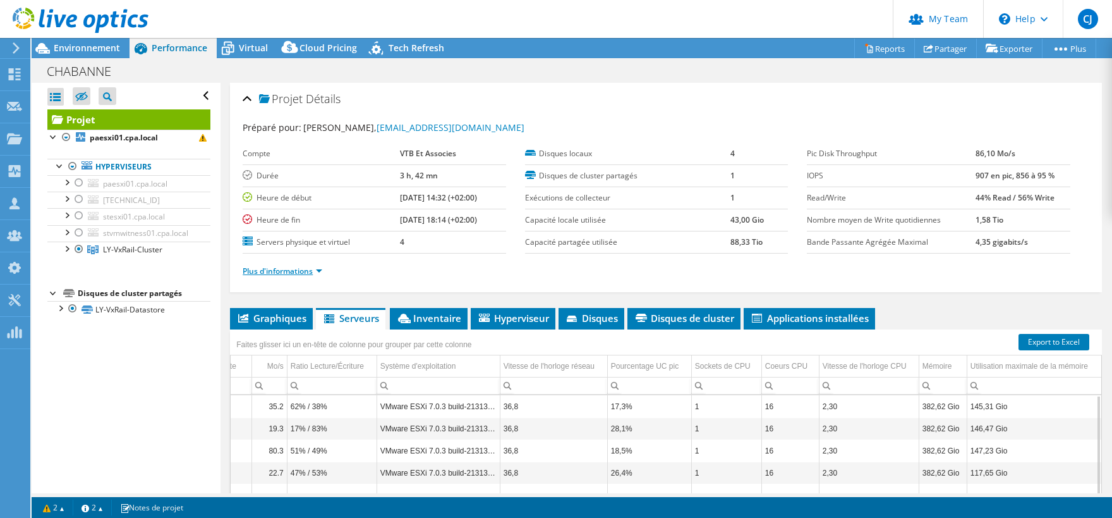
click at [313, 270] on link "Plus d'informations" at bounding box center [283, 270] width 80 height 11
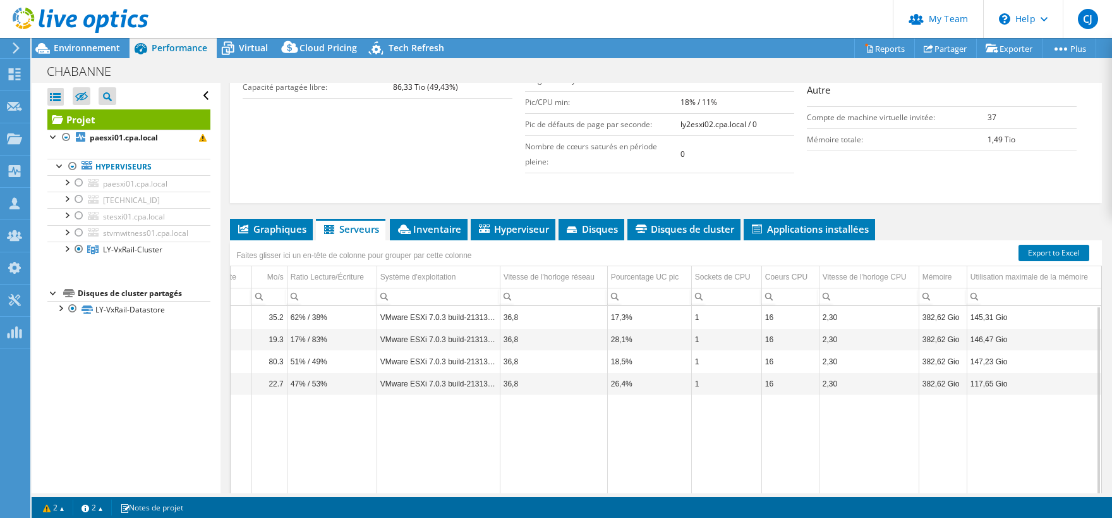
scroll to position [313, 0]
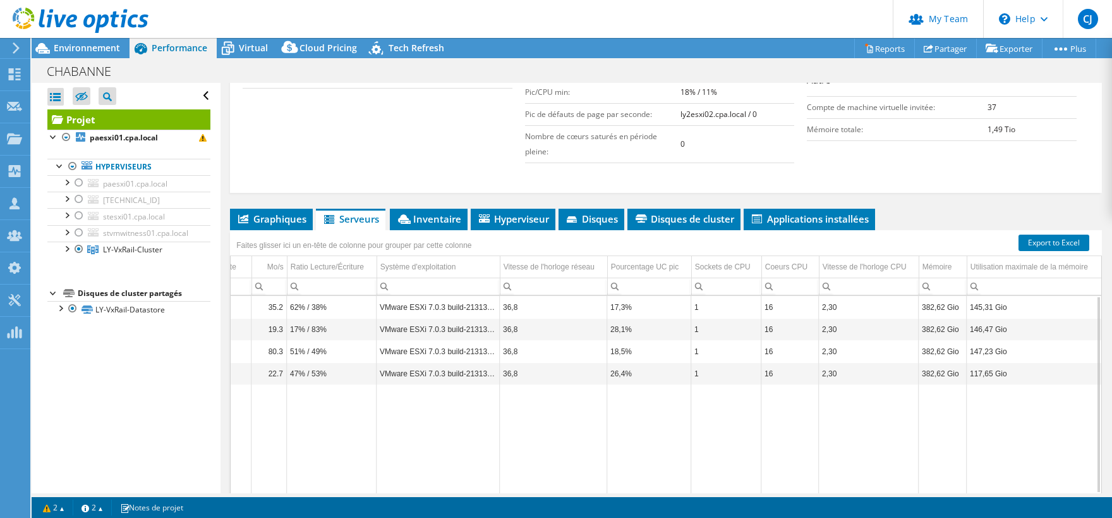
click at [861, 492] on div "Actions de projet Actions de projet Reports Partager Exporter vSAN ReadyNode Si…" at bounding box center [572, 278] width 1081 height 480
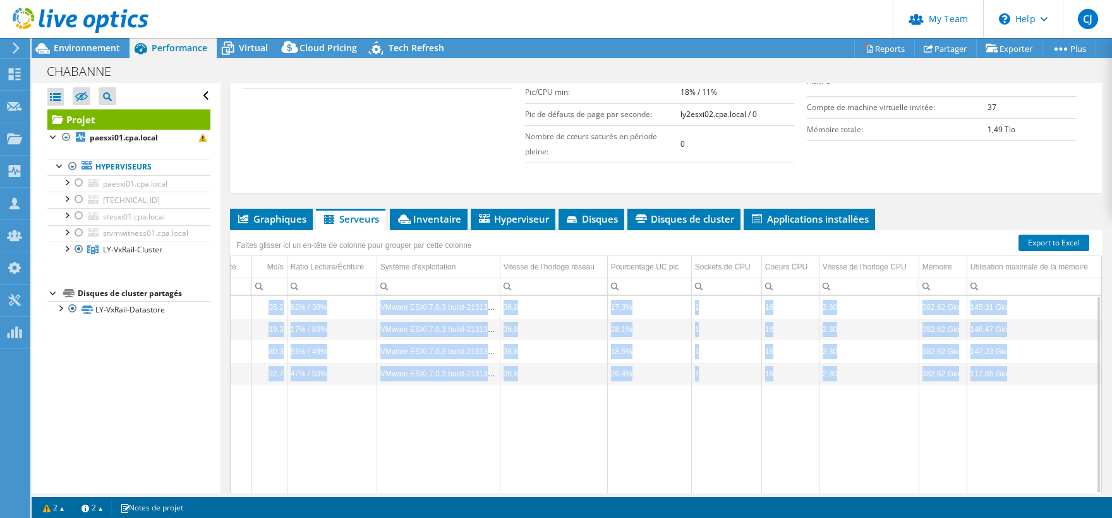
drag, startPoint x: 861, startPoint y: 492, endPoint x: 878, endPoint y: 491, distance: 17.1
click at [878, 491] on div "Actions de projet Actions de projet Reports Partager Exporter vSAN ReadyNode Si…" at bounding box center [572, 278] width 1081 height 480
click at [871, 492] on div "Data grid" at bounding box center [841, 493] width 519 height 9
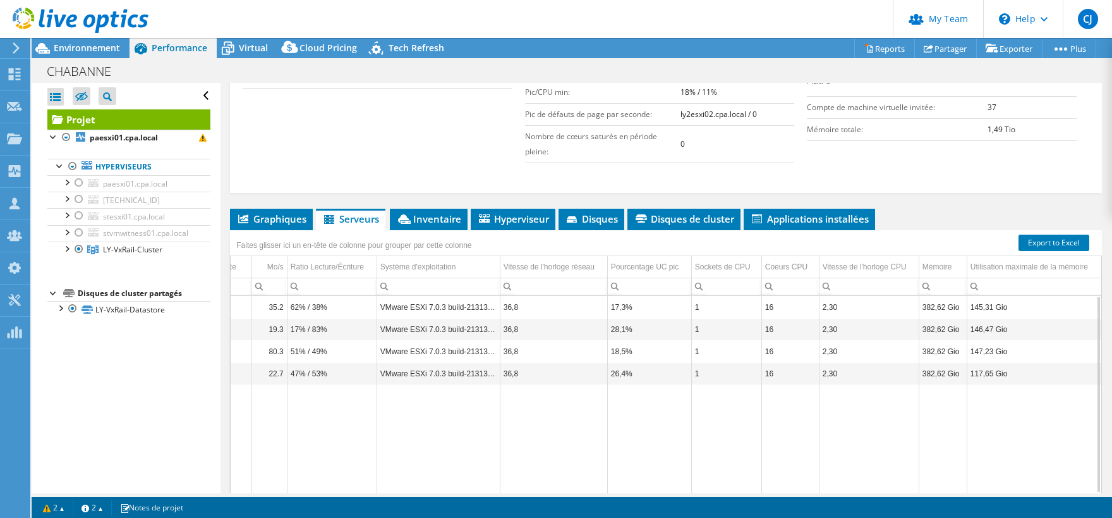
click at [875, 492] on div "Actions de projet Actions de projet Reports Partager Exporter vSAN ReadyNode Si…" at bounding box center [572, 278] width 1081 height 480
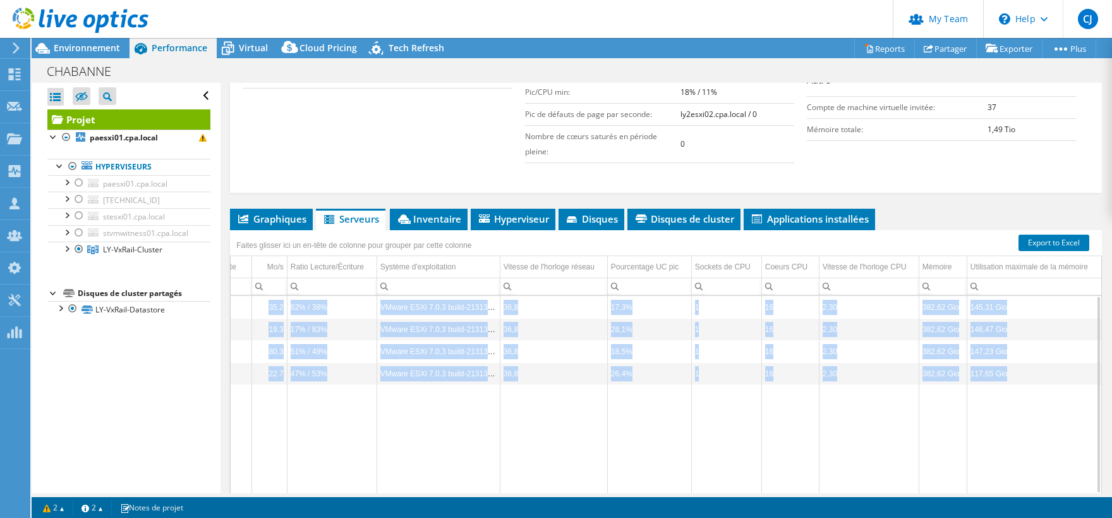
drag, startPoint x: 879, startPoint y: 492, endPoint x: 913, endPoint y: 489, distance: 34.3
click at [912, 489] on div "Actions de projet Actions de projet Reports Partager Exporter vSAN ReadyNode Si…" at bounding box center [572, 278] width 1081 height 480
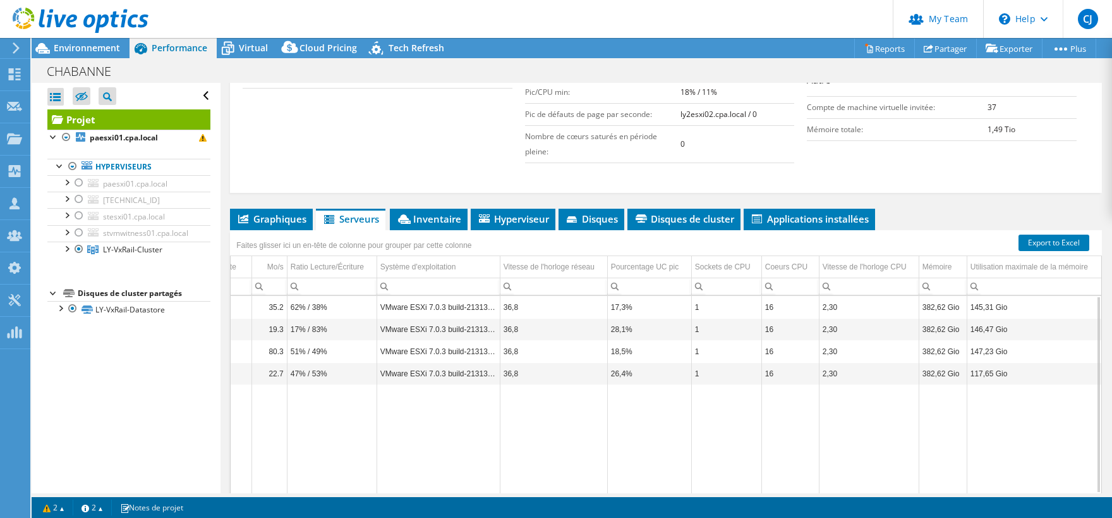
click at [895, 449] on td "Data grid" at bounding box center [869, 441] width 100 height 114
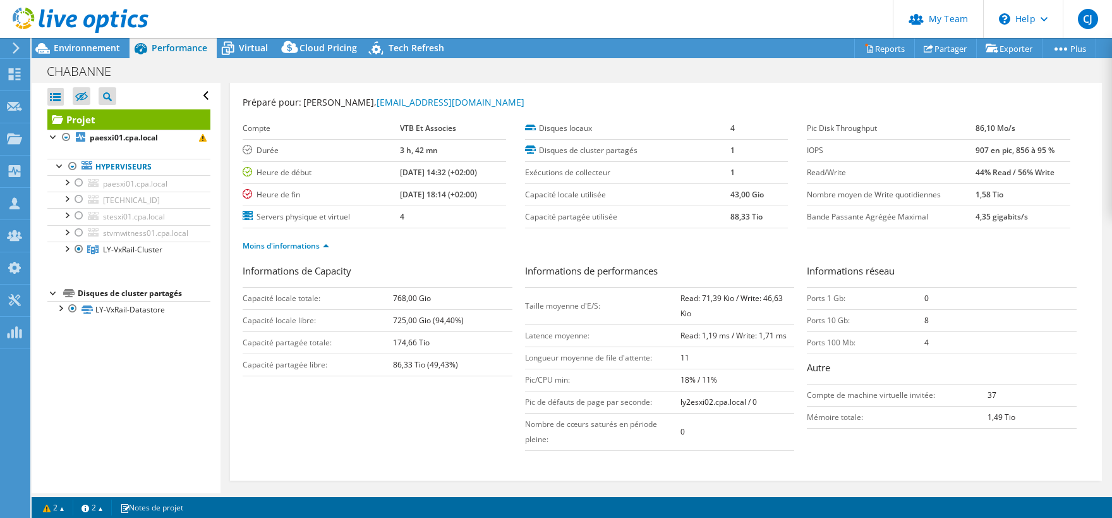
scroll to position [0, 0]
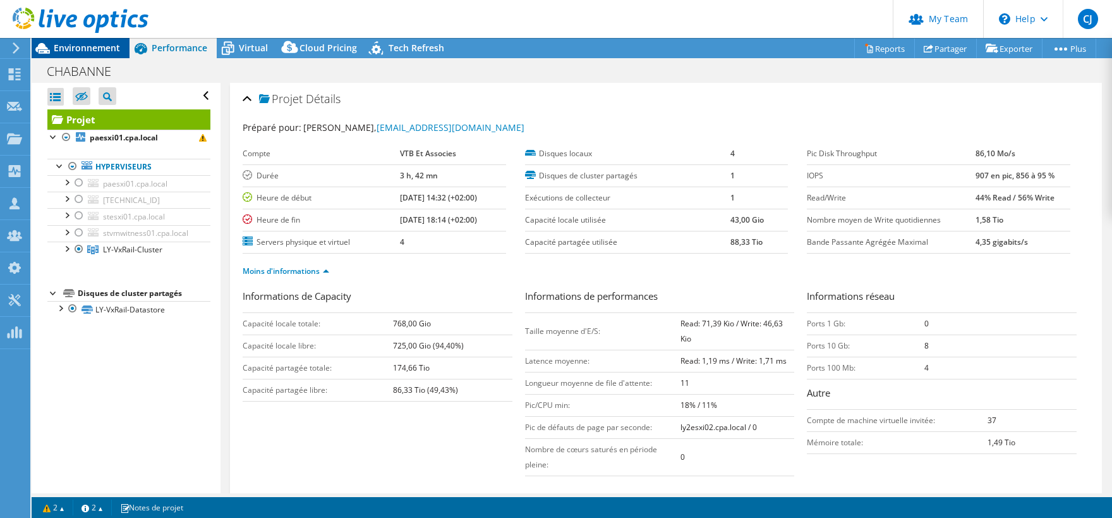
click at [71, 46] on span "Environnement" at bounding box center [87, 48] width 66 height 12
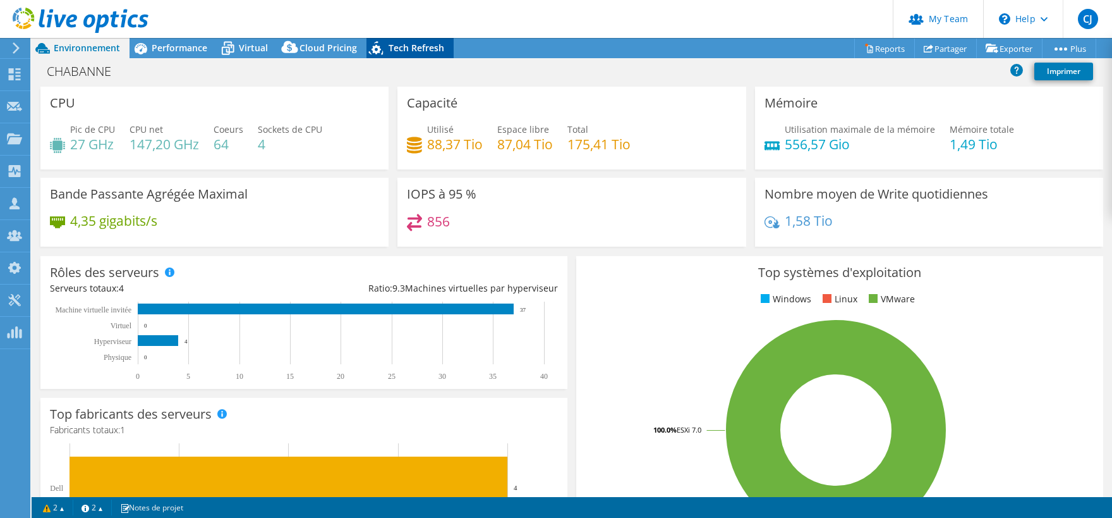
click at [402, 51] on span "Tech Refresh" at bounding box center [417, 48] width 56 height 12
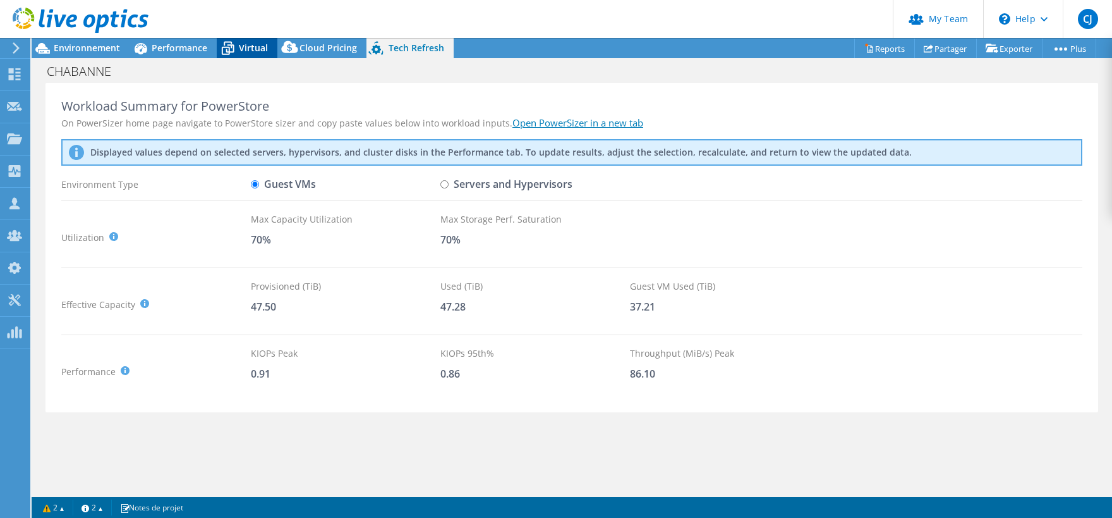
click at [238, 47] on icon at bounding box center [228, 48] width 22 height 22
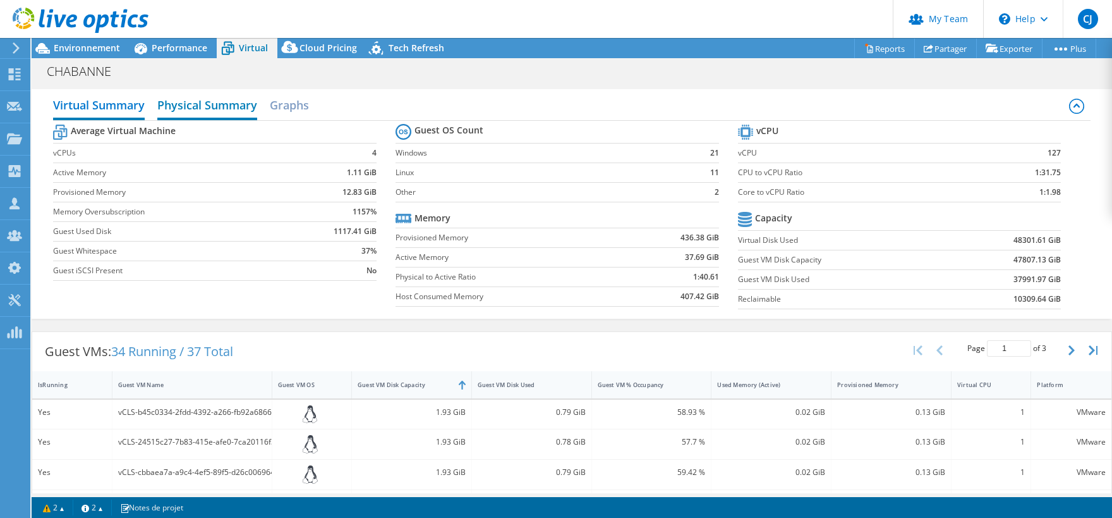
click at [209, 114] on h2 "Physical Summary" at bounding box center [207, 106] width 100 height 28
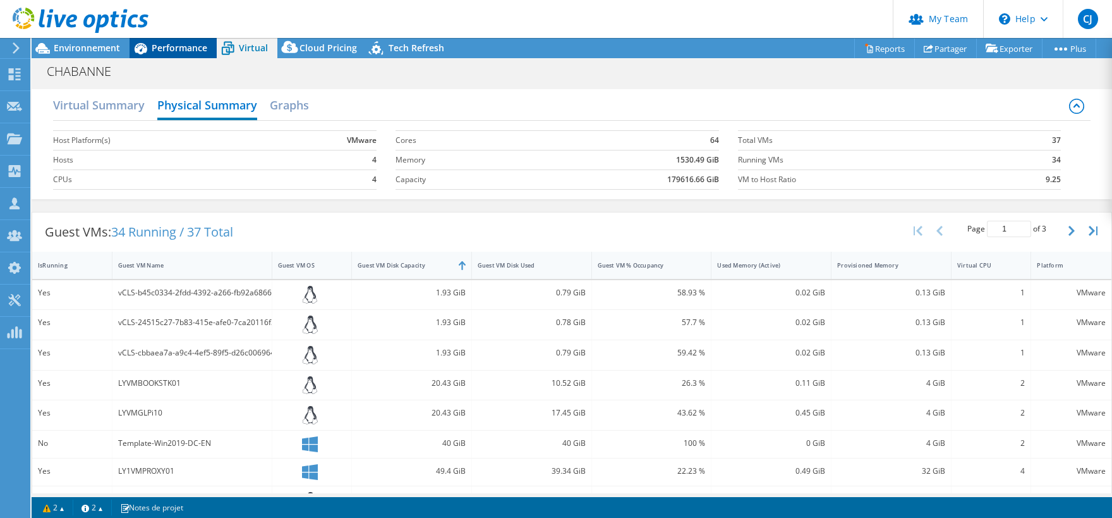
click at [171, 50] on span "Performance" at bounding box center [180, 48] width 56 height 12
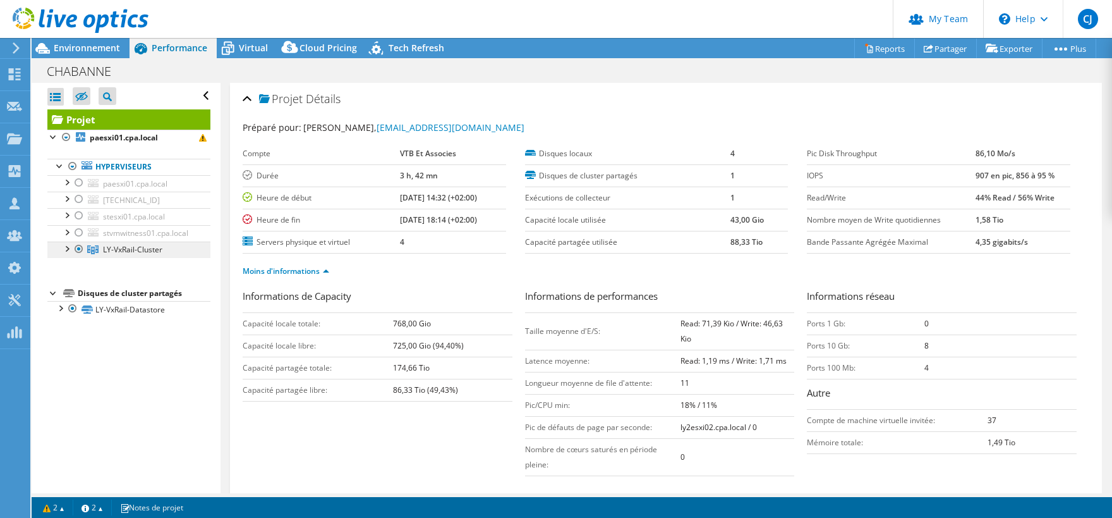
click at [134, 250] on span "LY-VxRail-Cluster" at bounding box center [132, 249] width 59 height 11
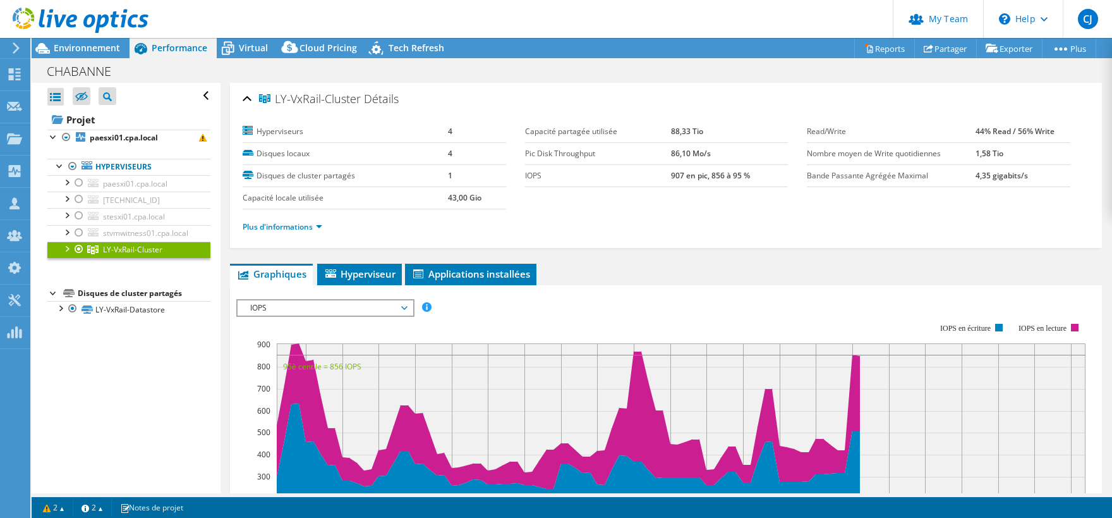
click at [720, 211] on div "Plus d'informations" at bounding box center [666, 226] width 847 height 35
click at [245, 51] on span "Virtual" at bounding box center [253, 48] width 29 height 12
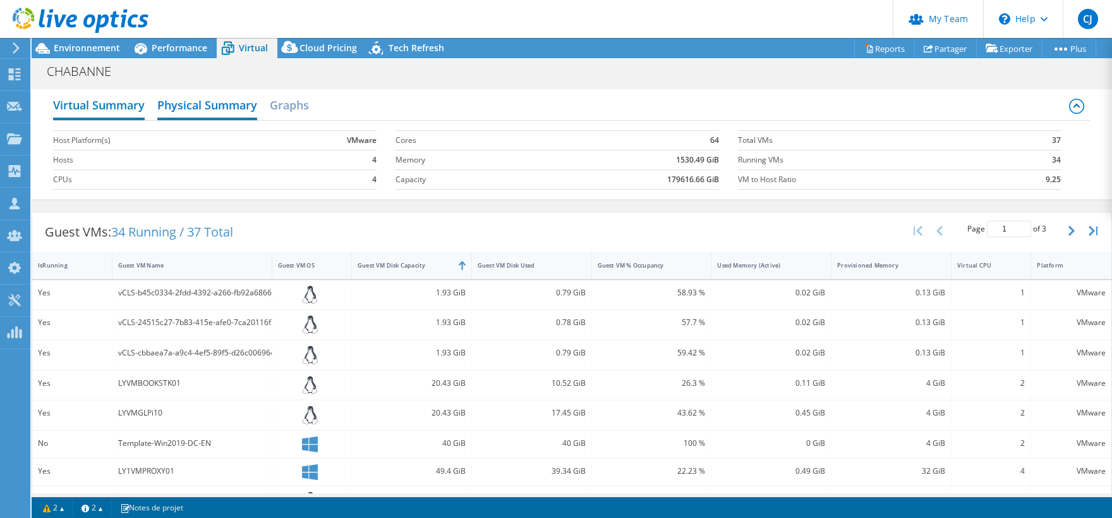
click at [104, 109] on h2 "Virtual Summary" at bounding box center [99, 106] width 92 height 28
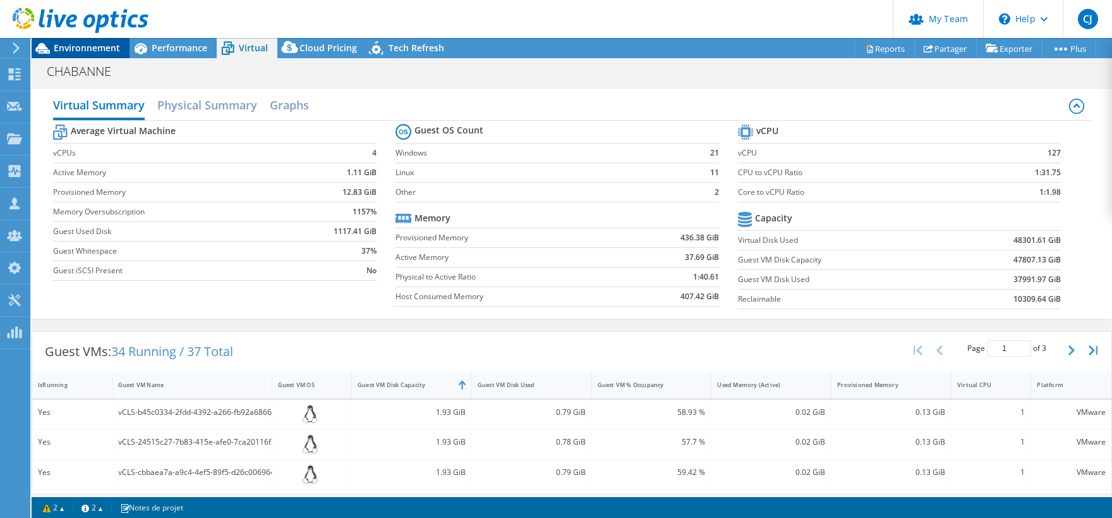
click at [97, 46] on span "Environnement" at bounding box center [87, 48] width 66 height 12
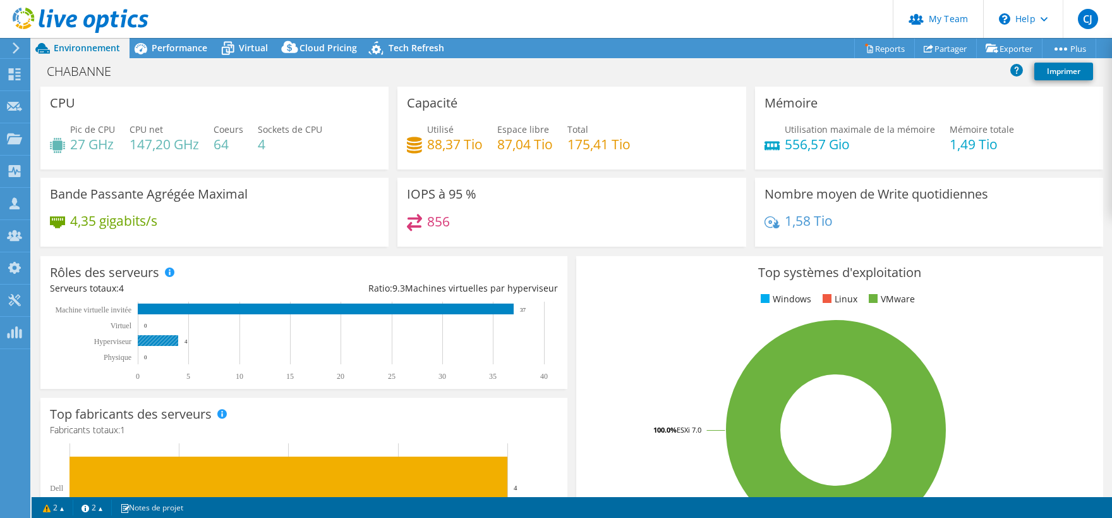
click at [162, 338] on rect at bounding box center [158, 340] width 40 height 11
click at [157, 45] on span "Performance" at bounding box center [180, 48] width 56 height 12
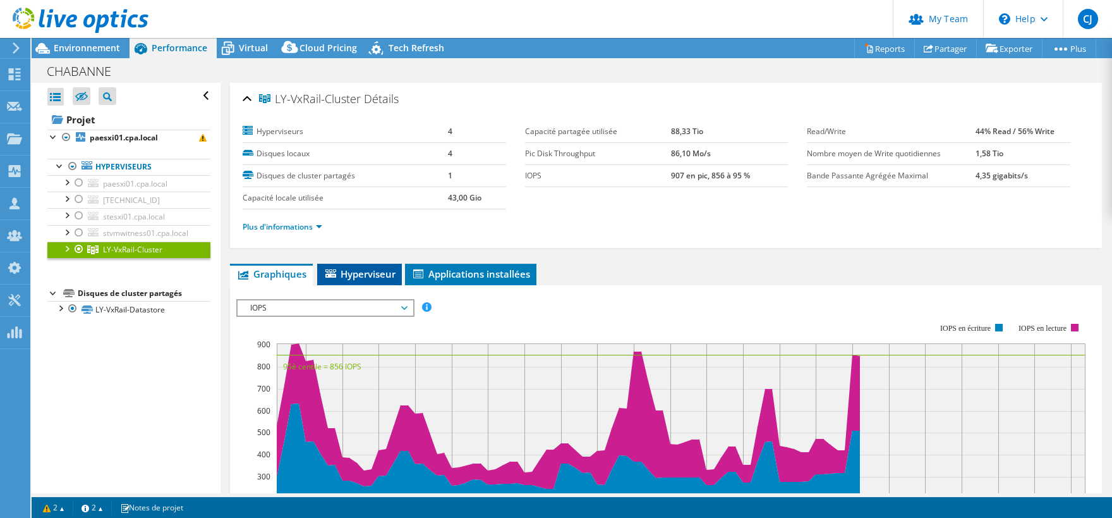
click at [341, 267] on span "Hyperviseur" at bounding box center [360, 273] width 72 height 13
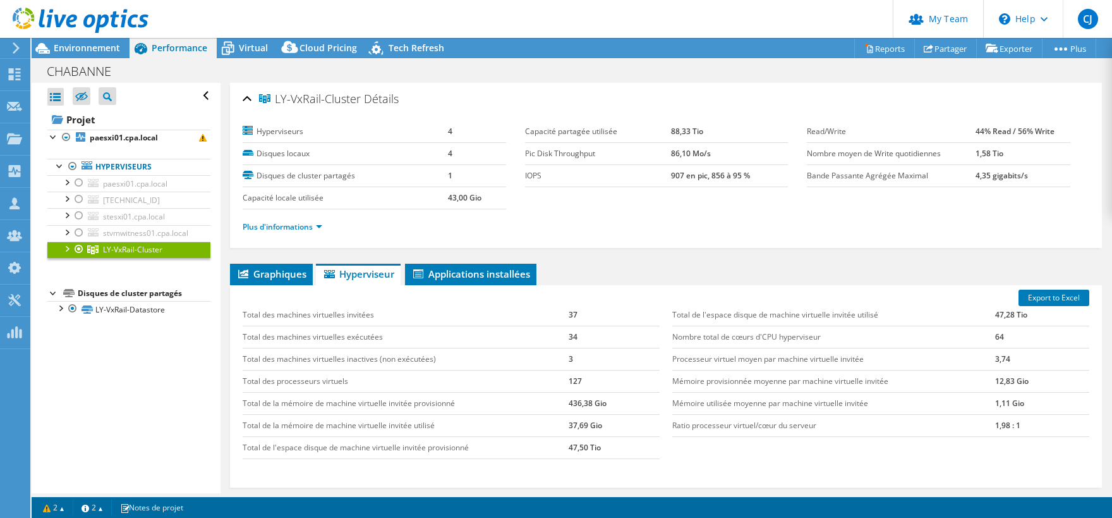
click at [66, 246] on div at bounding box center [66, 247] width 13 height 13
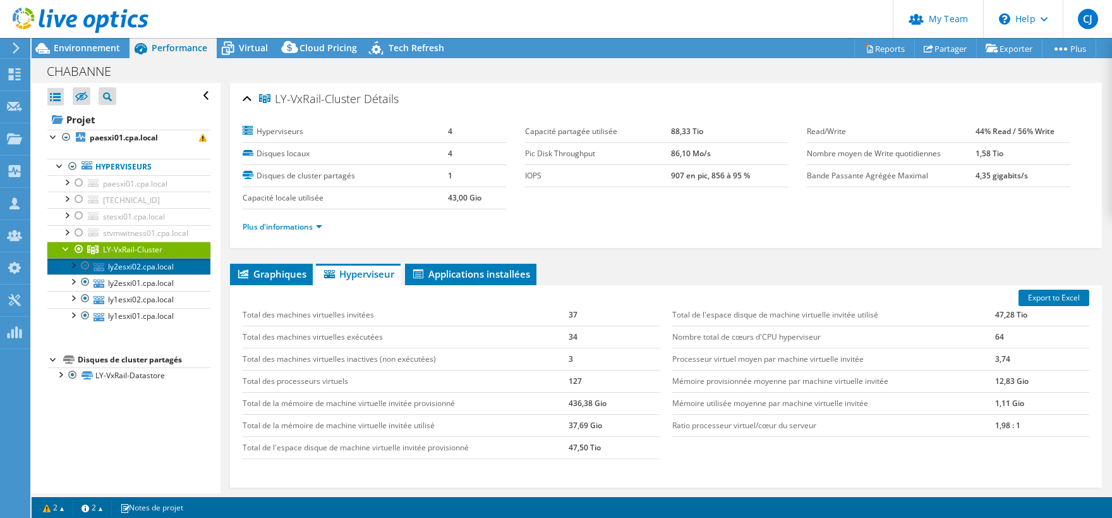
click at [137, 267] on link "ly2esxi02.cpa.local" at bounding box center [128, 266] width 163 height 16
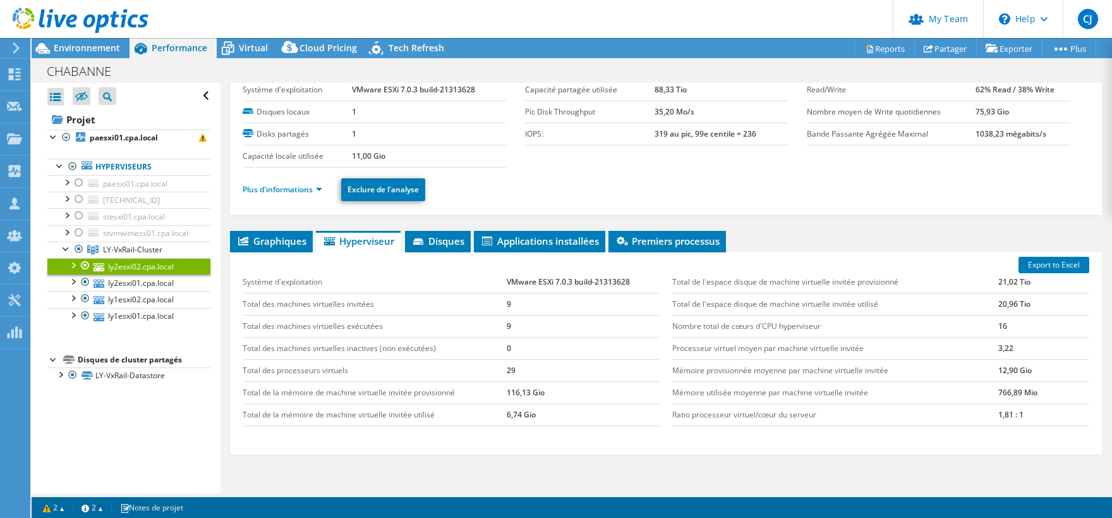
scroll to position [63, 0]
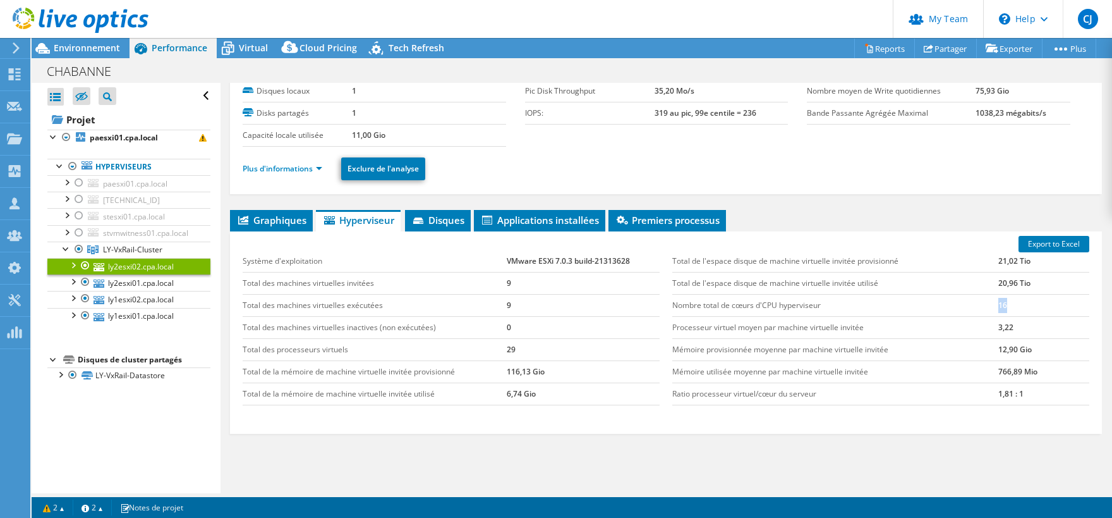
drag, startPoint x: 1009, startPoint y: 307, endPoint x: 945, endPoint y: 329, distance: 68.2
click at [961, 315] on tbody "Total de l'espace disque de machine virtuelle invitée provisionné 21,02 Tio Tot…" at bounding box center [880, 327] width 417 height 155
click at [794, 338] on td "Mémoire provisionnée moyenne par machine virtuelle invitée" at bounding box center [835, 349] width 326 height 22
drag, startPoint x: 1004, startPoint y: 301, endPoint x: 964, endPoint y: 306, distance: 40.1
click at [964, 306] on tr "Nombre total de cœurs d'CPU hyperviseur 16" at bounding box center [880, 305] width 417 height 22
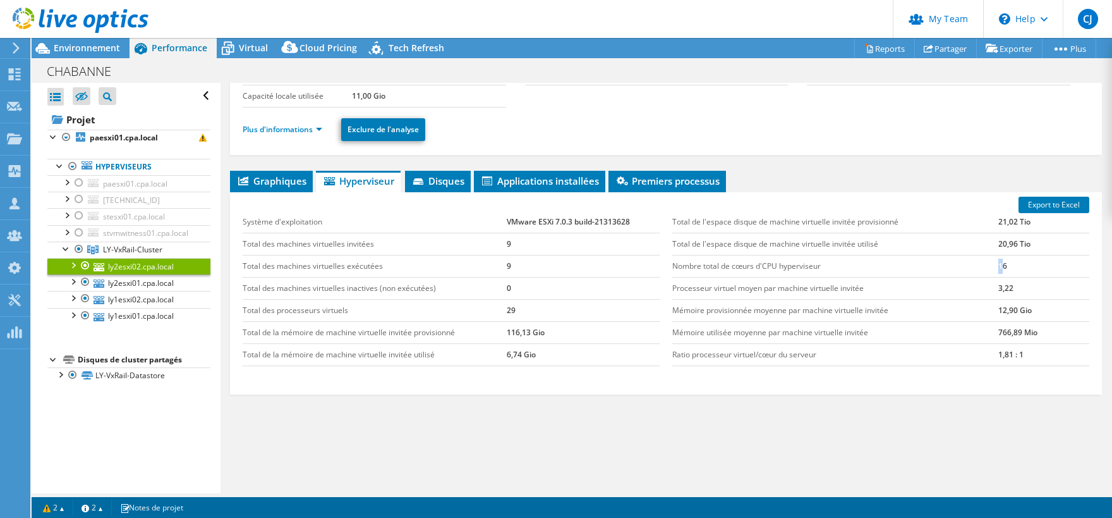
scroll to position [117, 0]
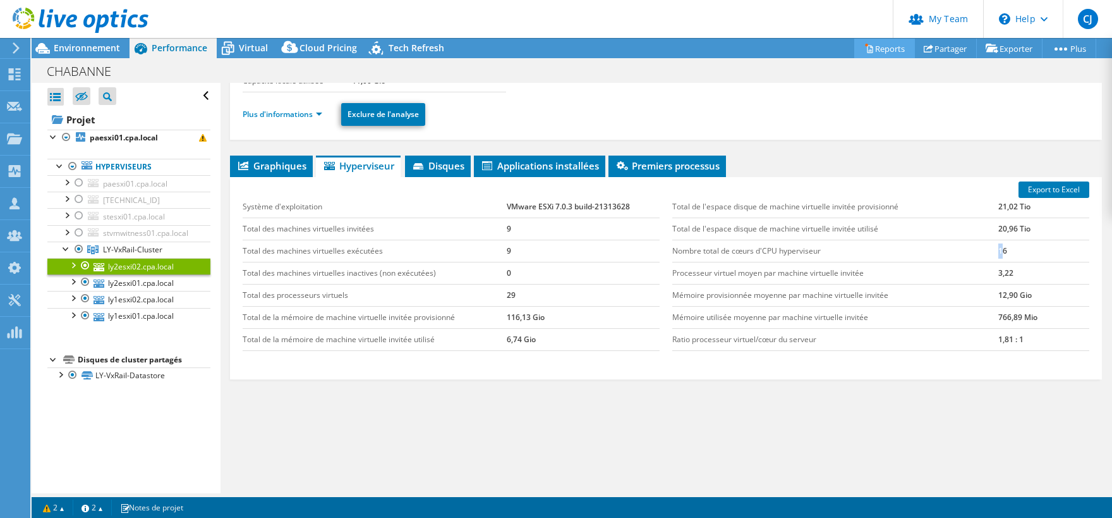
click at [868, 52] on link "Reports" at bounding box center [884, 49] width 61 height 20
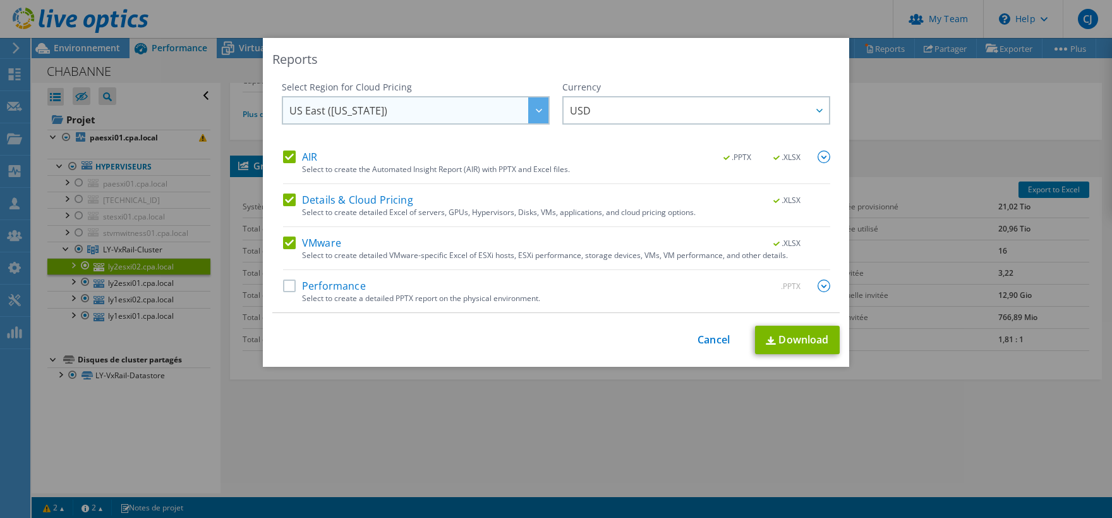
click at [380, 108] on span "US East ([US_STATE])" at bounding box center [418, 110] width 259 height 26
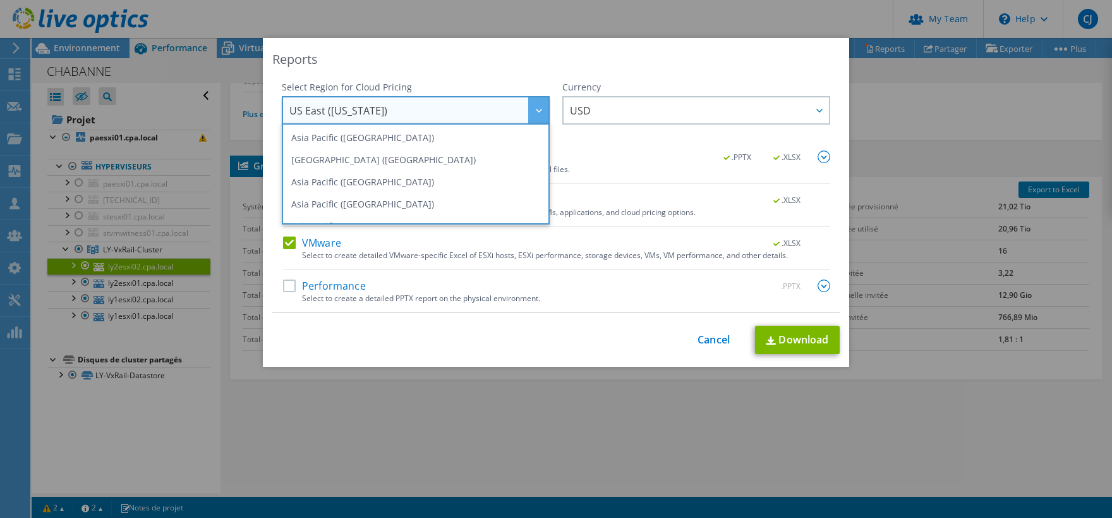
click at [481, 57] on div "Reports" at bounding box center [556, 60] width 568 height 18
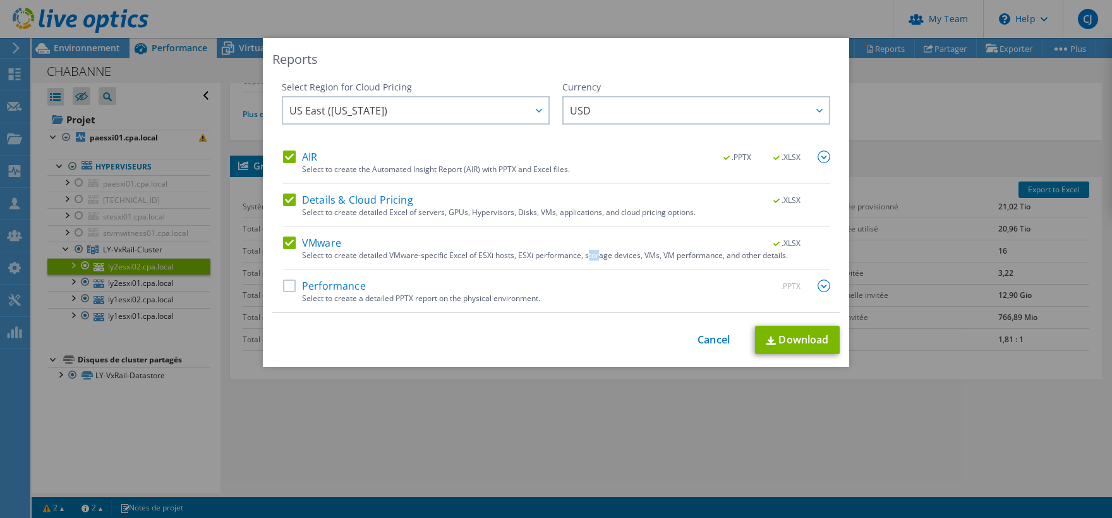
drag, startPoint x: 597, startPoint y: 269, endPoint x: 554, endPoint y: 279, distance: 44.0
click at [578, 277] on div "AIR .PPTX .XLSX Select to create the Automated Insight Report (AIR) with PPTX a…" at bounding box center [556, 231] width 547 height 162
click at [488, 275] on div "AIR .PPTX .XLSX Select to create the Automated Insight Report (AIR) with PPTX a…" at bounding box center [556, 231] width 547 height 162
click at [305, 154] on label "AIR" at bounding box center [300, 156] width 34 height 13
click at [0, 0] on input "AIR" at bounding box center [0, 0] width 0 height 0
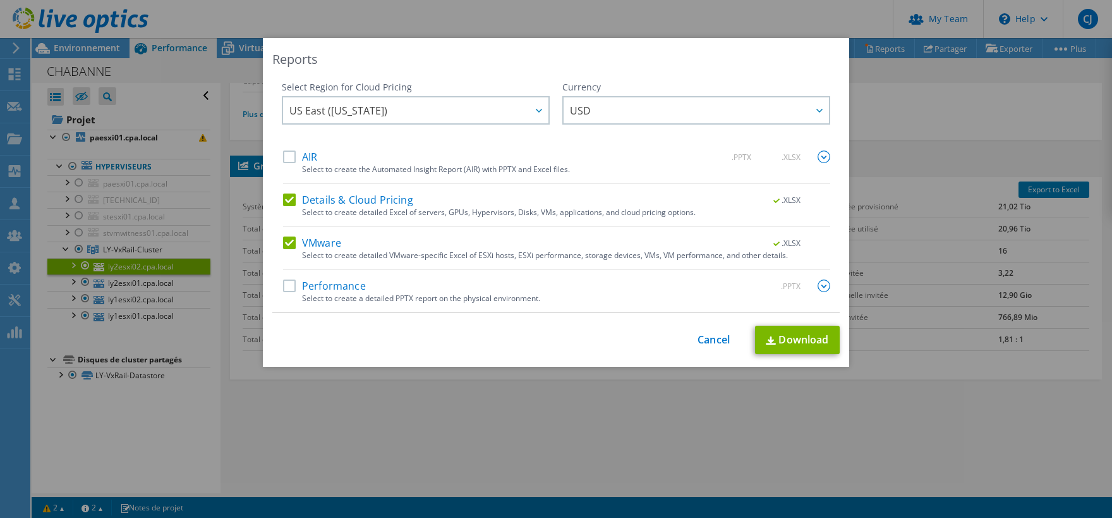
click at [287, 243] on div "Select Region for Cloud Pricing Asia Pacific ([GEOGRAPHIC_DATA]) [GEOGRAPHIC_DA…" at bounding box center [556, 197] width 568 height 232
click at [310, 246] on label "VMware" at bounding box center [312, 242] width 58 height 13
click at [0, 0] on input "VMware" at bounding box center [0, 0] width 0 height 0
click at [782, 341] on link "Download" at bounding box center [797, 339] width 85 height 28
click at [710, 336] on link "Cancel" at bounding box center [714, 340] width 32 height 12
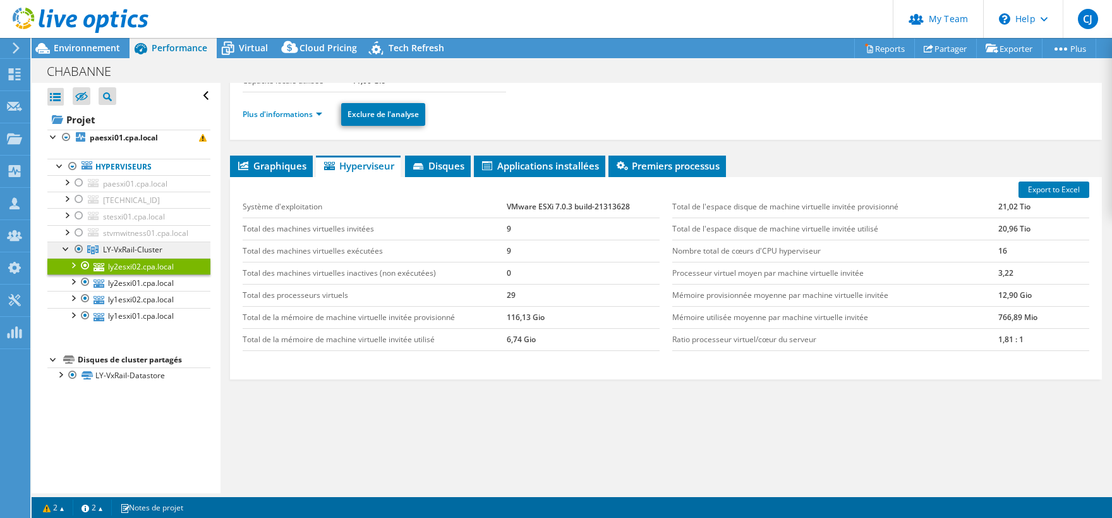
drag, startPoint x: 112, startPoint y: 248, endPoint x: 119, endPoint y: 253, distance: 8.1
click at [113, 248] on span "LY-VxRail-Cluster" at bounding box center [132, 249] width 59 height 11
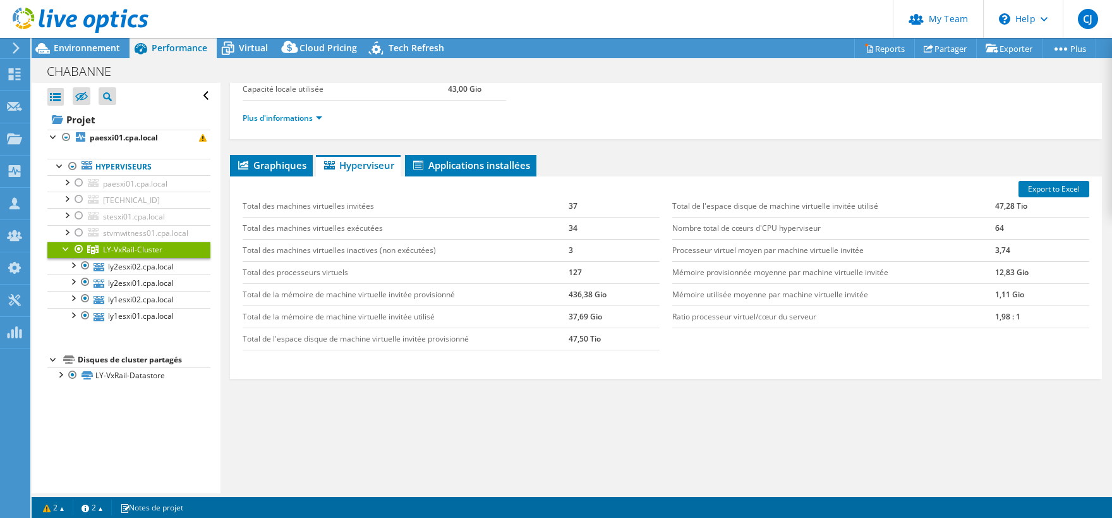
scroll to position [108, 0]
click at [243, 49] on span "Virtual" at bounding box center [253, 48] width 29 height 12
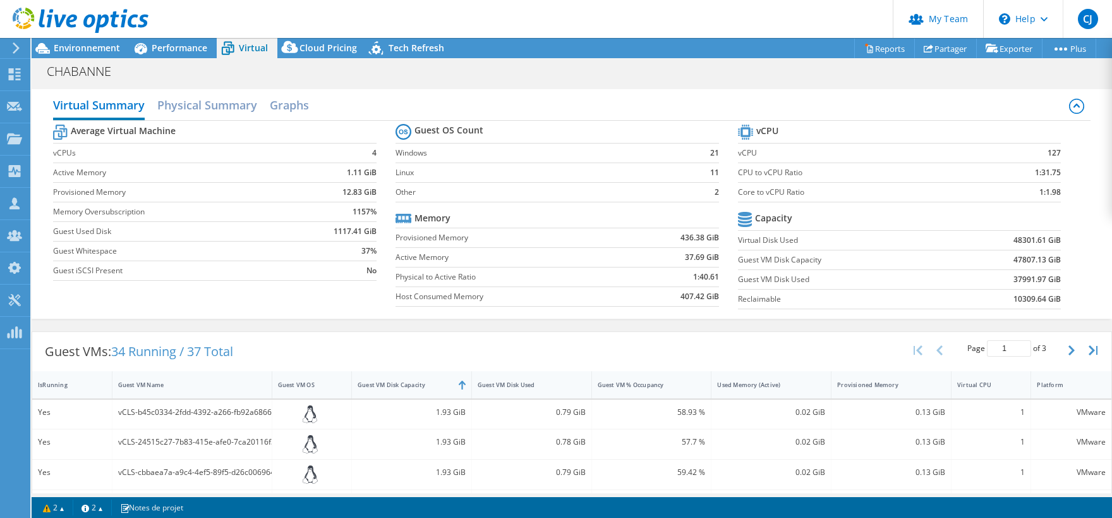
drag, startPoint x: 1066, startPoint y: 147, endPoint x: 1043, endPoint y: 154, distance: 24.4
click at [1043, 154] on section "vCPU vCPU 127 CPU to vCPU Ratio 1:31.75 Core to vCPU Ratio 1:1.98 Capacity Virt…" at bounding box center [909, 218] width 343 height 194
drag, startPoint x: 710, startPoint y: 155, endPoint x: 718, endPoint y: 198, distance: 43.8
click at [719, 199] on tbody "Guest OS Count Windows 21 Linux 11 Other 2" at bounding box center [558, 162] width 324 height 82
drag, startPoint x: 717, startPoint y: 195, endPoint x: 708, endPoint y: 216, distance: 22.3
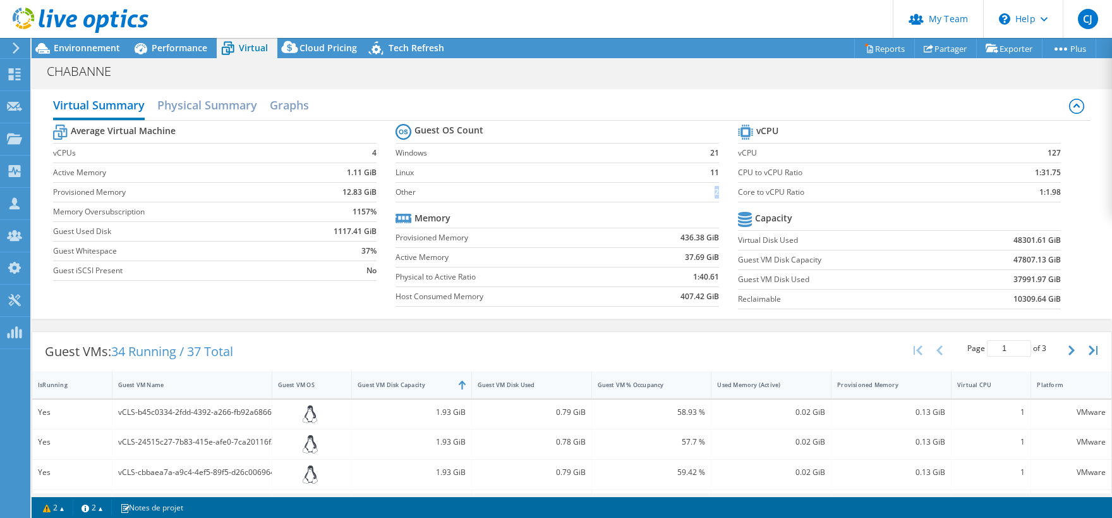
click at [720, 198] on section "Guest OS Count Windows 21 Linux 11 Other 2 Memory Provisioned Memory 436.38 GiB…" at bounding box center [567, 217] width 343 height 192
drag, startPoint x: 673, startPoint y: 293, endPoint x: 735, endPoint y: 303, distance: 62.9
click at [735, 303] on section "Guest OS Count Windows 21 Linux 11 Other 2 Memory Provisioned Memory 436.38 GiB…" at bounding box center [567, 217] width 343 height 192
click at [720, 299] on section "Guest OS Count Windows 21 Linux 11 Other 2 Memory Provisioned Memory 436.38 GiB…" at bounding box center [567, 217] width 343 height 192
click at [703, 293] on b "407.42 GiB" at bounding box center [700, 296] width 39 height 13
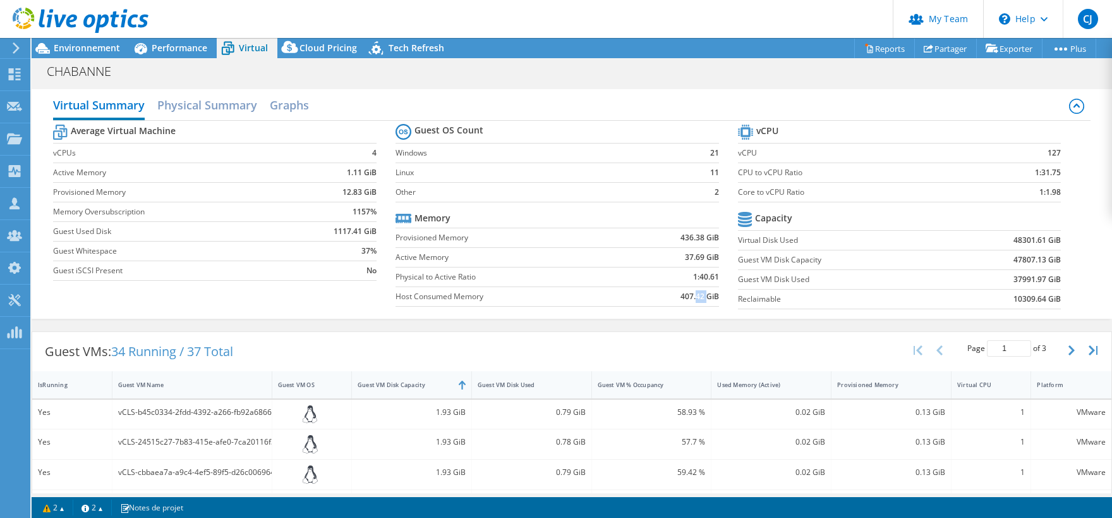
click at [702, 293] on b "407.42 GiB" at bounding box center [700, 296] width 39 height 13
drag, startPoint x: 1014, startPoint y: 259, endPoint x: 1063, endPoint y: 267, distance: 49.9
click at [1064, 265] on section "vCPU vCPU 127 CPU to vCPU Ratio 1:31.75 Core to vCPU Ratio 1:1.98 Capacity Virt…" at bounding box center [909, 218] width 343 height 194
click at [1024, 279] on b "37991.97 GiB" at bounding box center [1037, 279] width 47 height 13
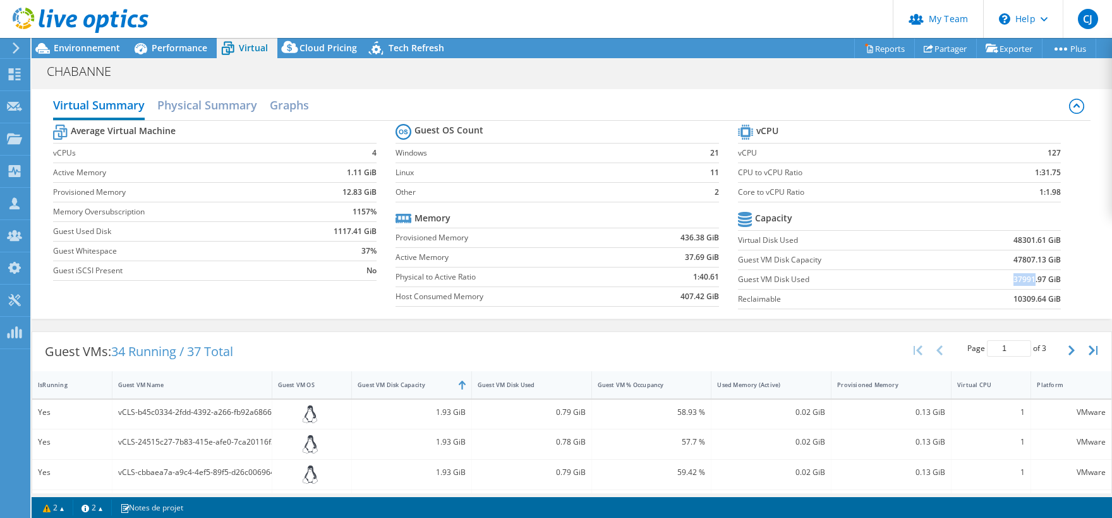
click at [1024, 279] on b "37991.97 GiB" at bounding box center [1037, 279] width 47 height 13
